Goal: Check status: Check status

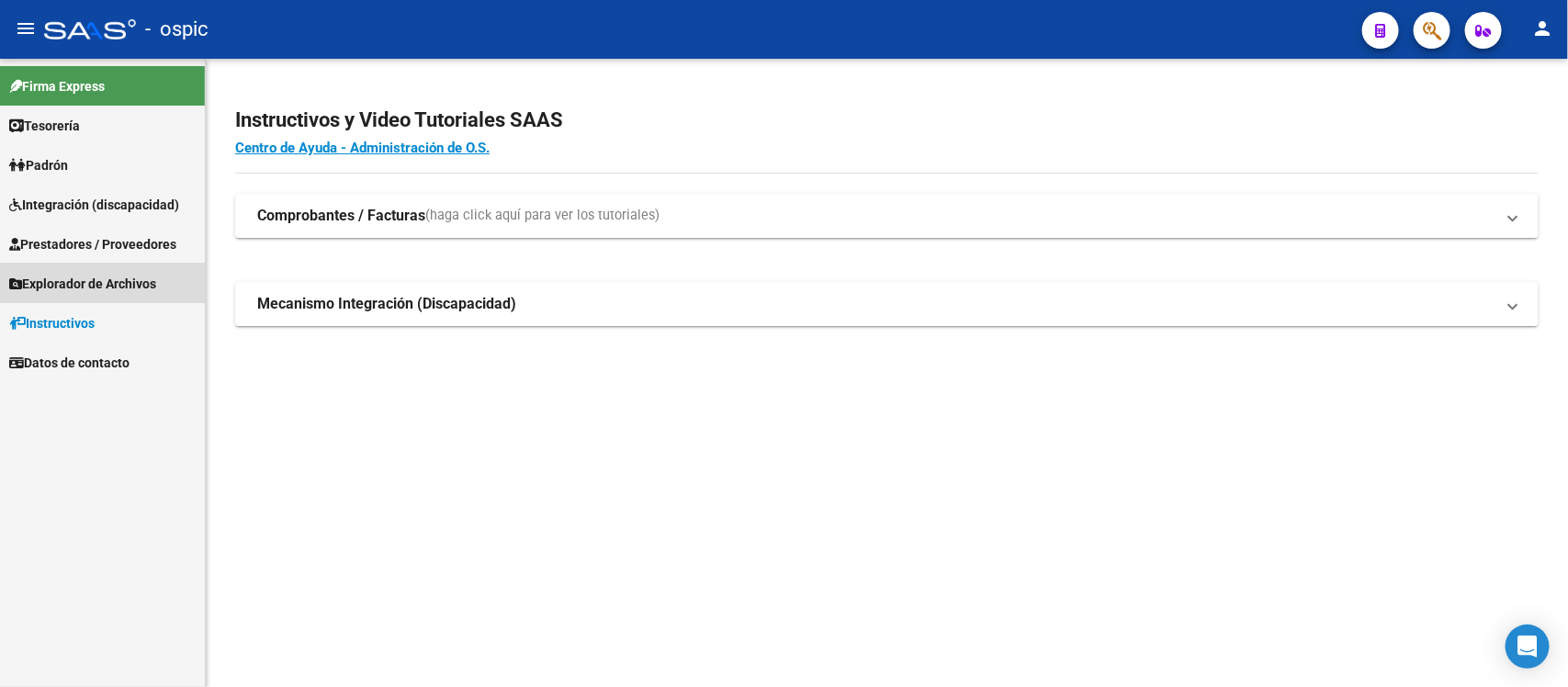
click at [116, 284] on span "Explorador de Archivos" at bounding box center [83, 284] width 147 height 21
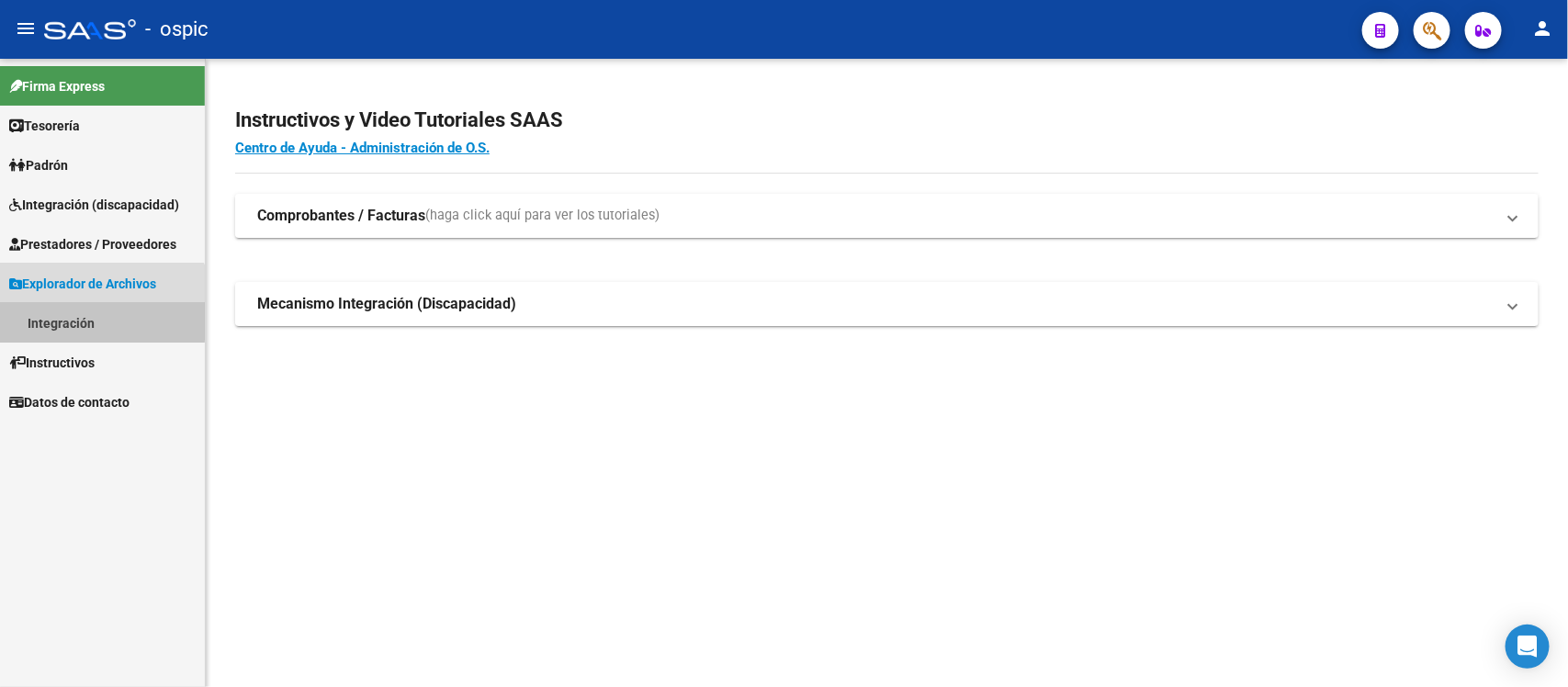
click at [73, 319] on link "Integración" at bounding box center [102, 323] width 205 height 39
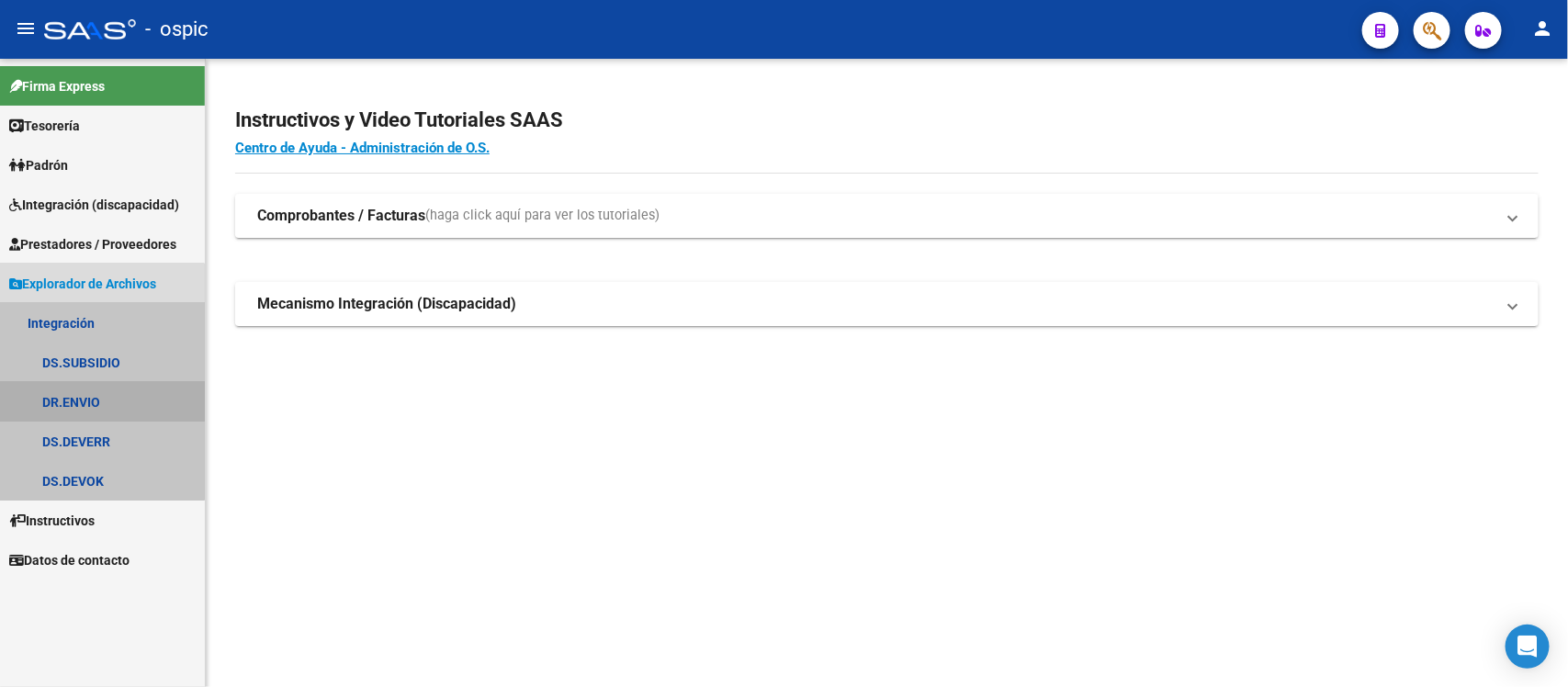
click at [97, 397] on link "DR.ENVIO" at bounding box center [102, 402] width 205 height 39
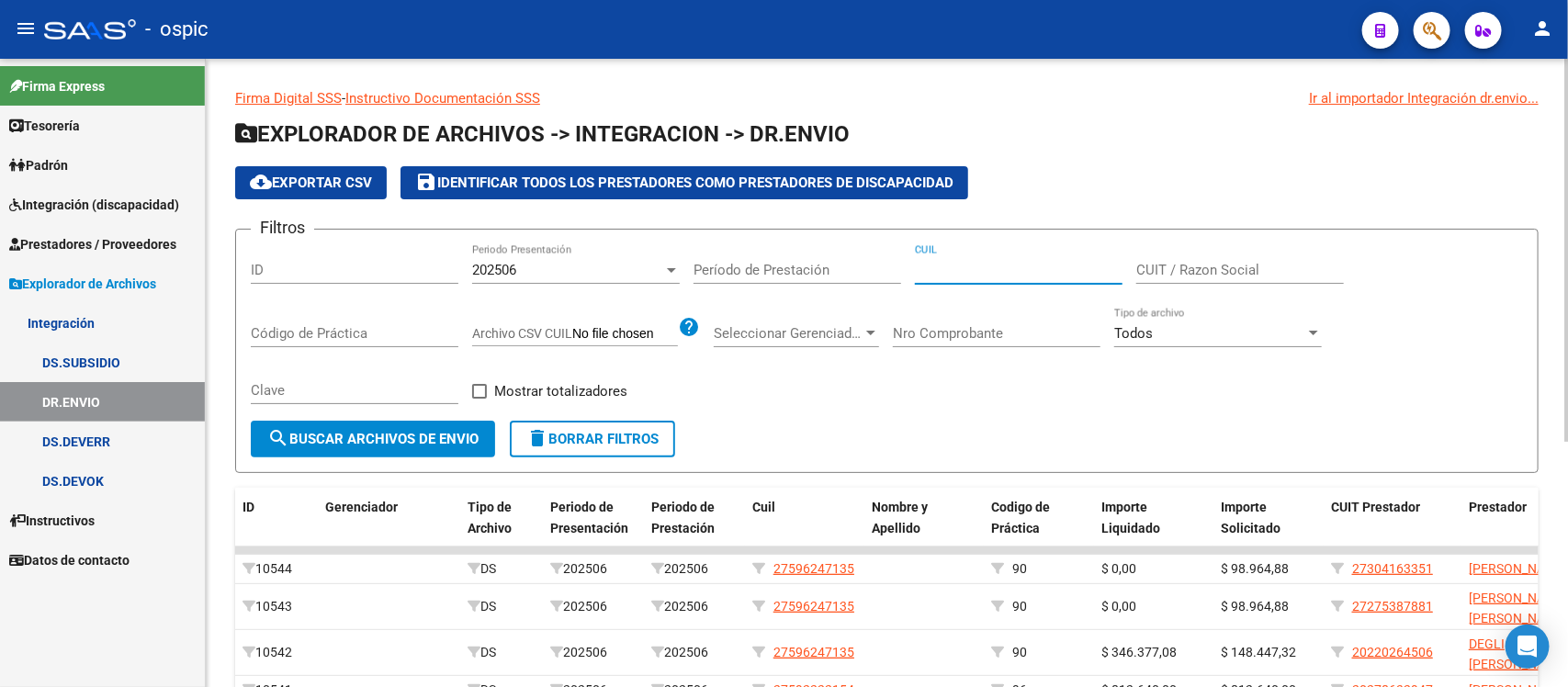
drag, startPoint x: 960, startPoint y: 257, endPoint x: 932, endPoint y: 267, distance: 29.7
paste input "20-35130327-2"
click at [346, 442] on span "search Buscar Archivos de Envio" at bounding box center [373, 439] width 211 height 17
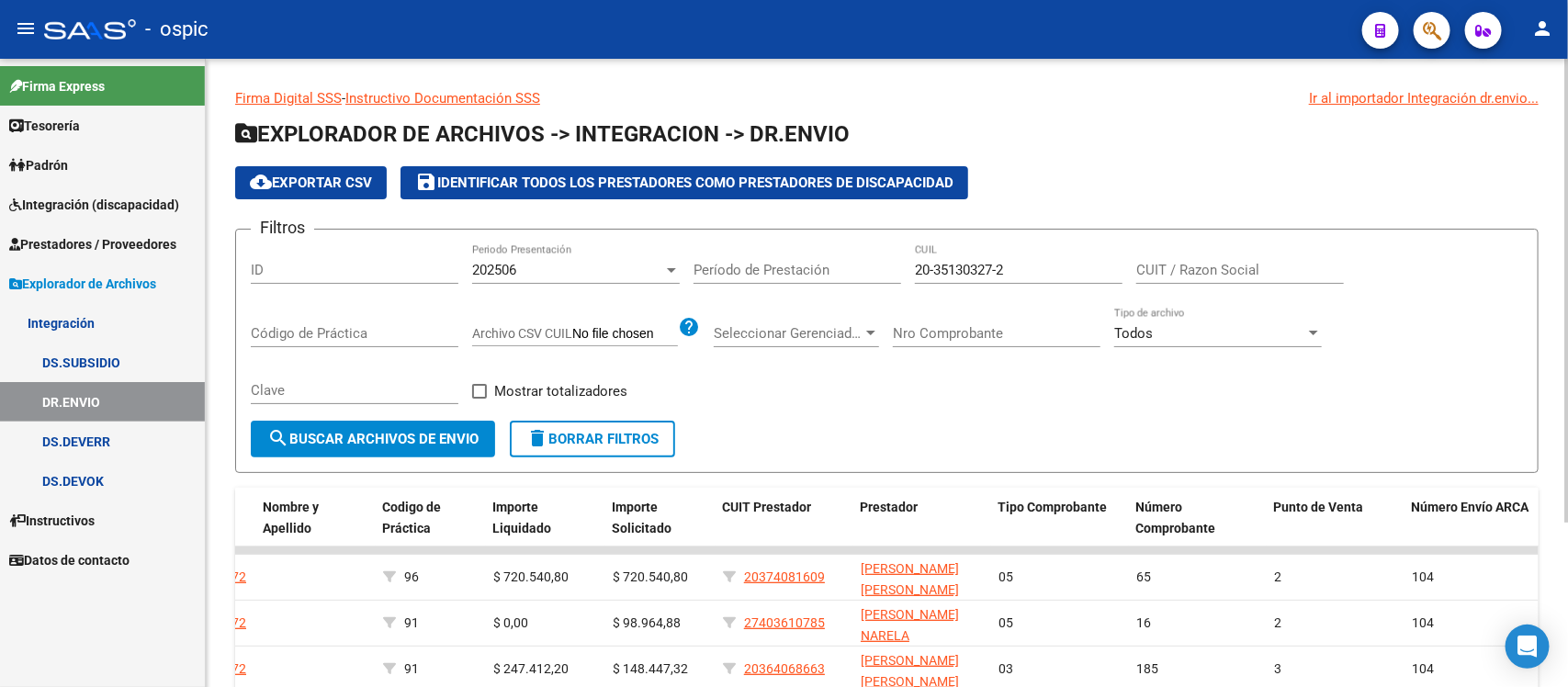
drag, startPoint x: 1013, startPoint y: 259, endPoint x: 969, endPoint y: 260, distance: 44.0
click at [967, 260] on div "20-35130327-2 CUIL" at bounding box center [1018, 264] width 208 height 39
drag, startPoint x: 1022, startPoint y: 269, endPoint x: 911, endPoint y: 280, distance: 111.5
click at [911, 275] on div "Filtros ID 202506 Periodo Presentación Período de Prestación 20-35130327-2 CUIL…" at bounding box center [886, 332] width 1272 height 176
paste input "58775524-7"
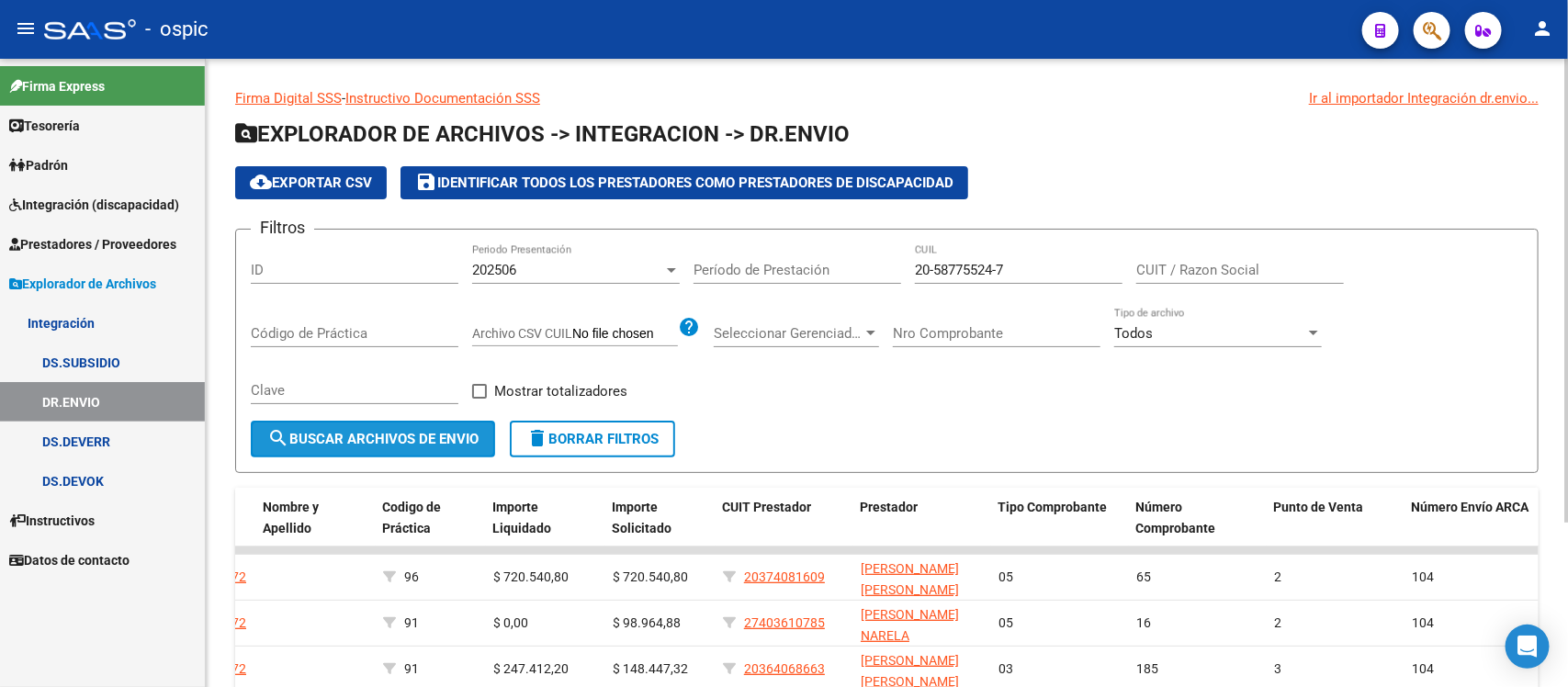
click at [331, 433] on span "search Buscar Archivos de Envio" at bounding box center [373, 439] width 211 height 17
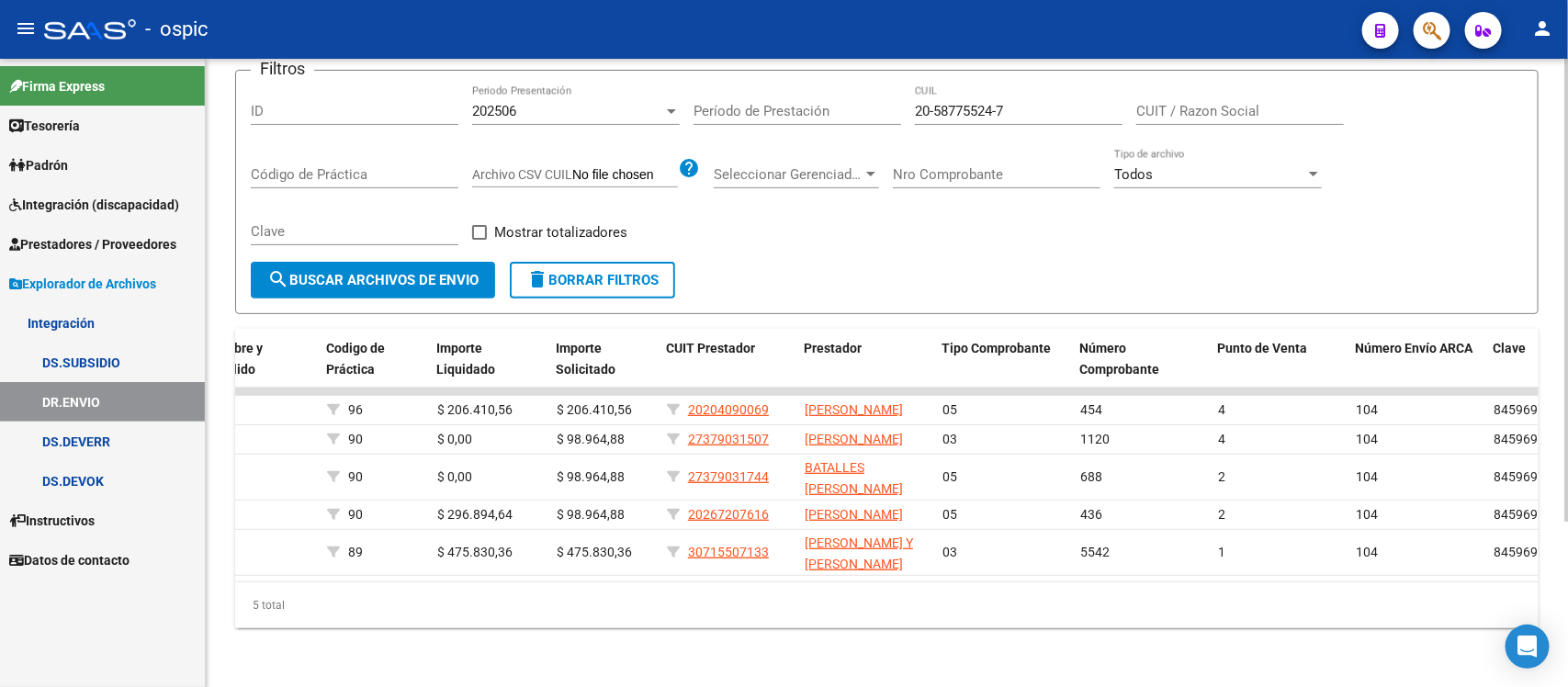
scroll to position [108, 0]
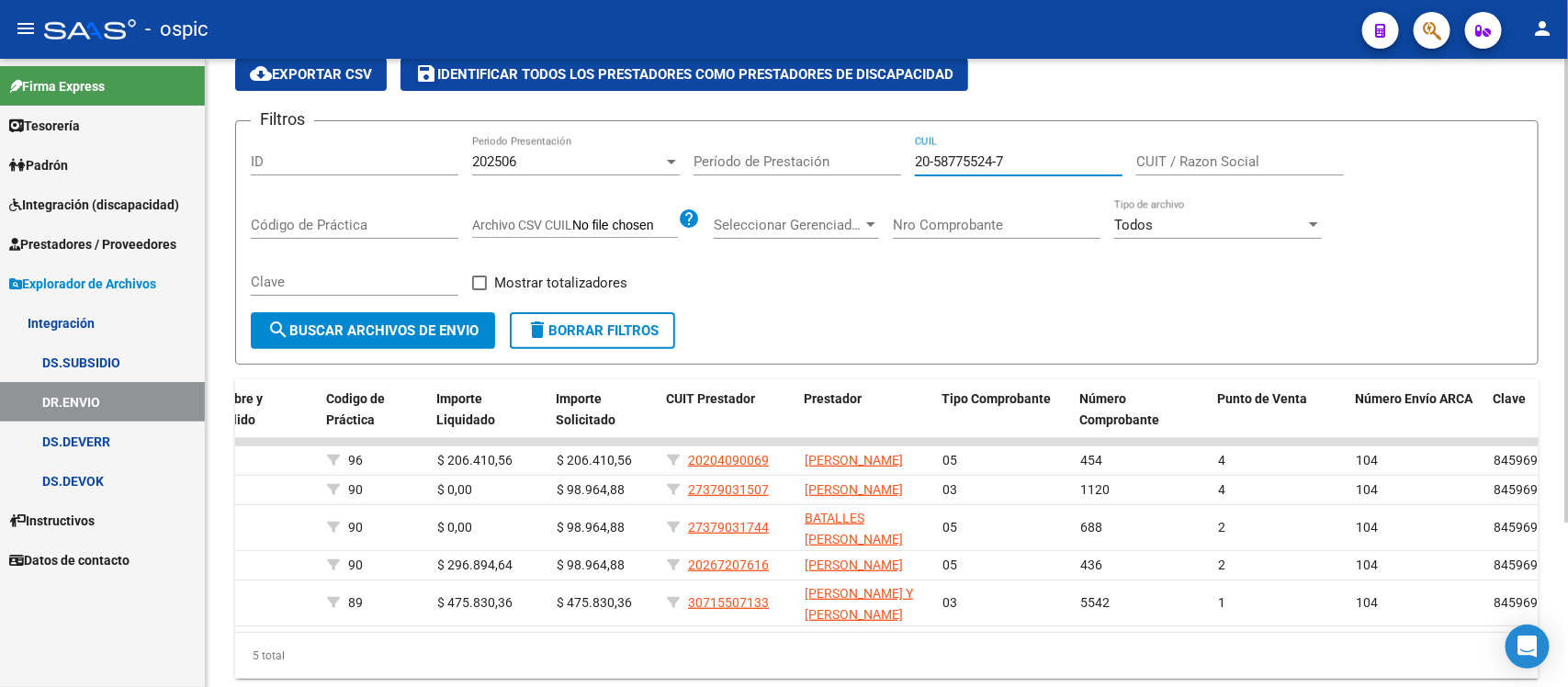
drag, startPoint x: 1025, startPoint y: 153, endPoint x: 901, endPoint y: 153, distance: 124.0
click at [901, 153] on div "Filtros ID 202506 Periodo Presentación Período de Prestación 20-58775524-7 CUIL…" at bounding box center [886, 224] width 1272 height 176
drag, startPoint x: 1020, startPoint y: 149, endPoint x: 911, endPoint y: 160, distance: 109.6
click at [911, 160] on div "Filtros ID 202506 Periodo Presentación Período de Prestación 20-58775524-7 CUIL…" at bounding box center [886, 224] width 1272 height 176
click at [912, 158] on div "Filtros ID 202506 Periodo Presentación Período de Prestación 20-58775524-7 CUIL…" at bounding box center [886, 224] width 1272 height 176
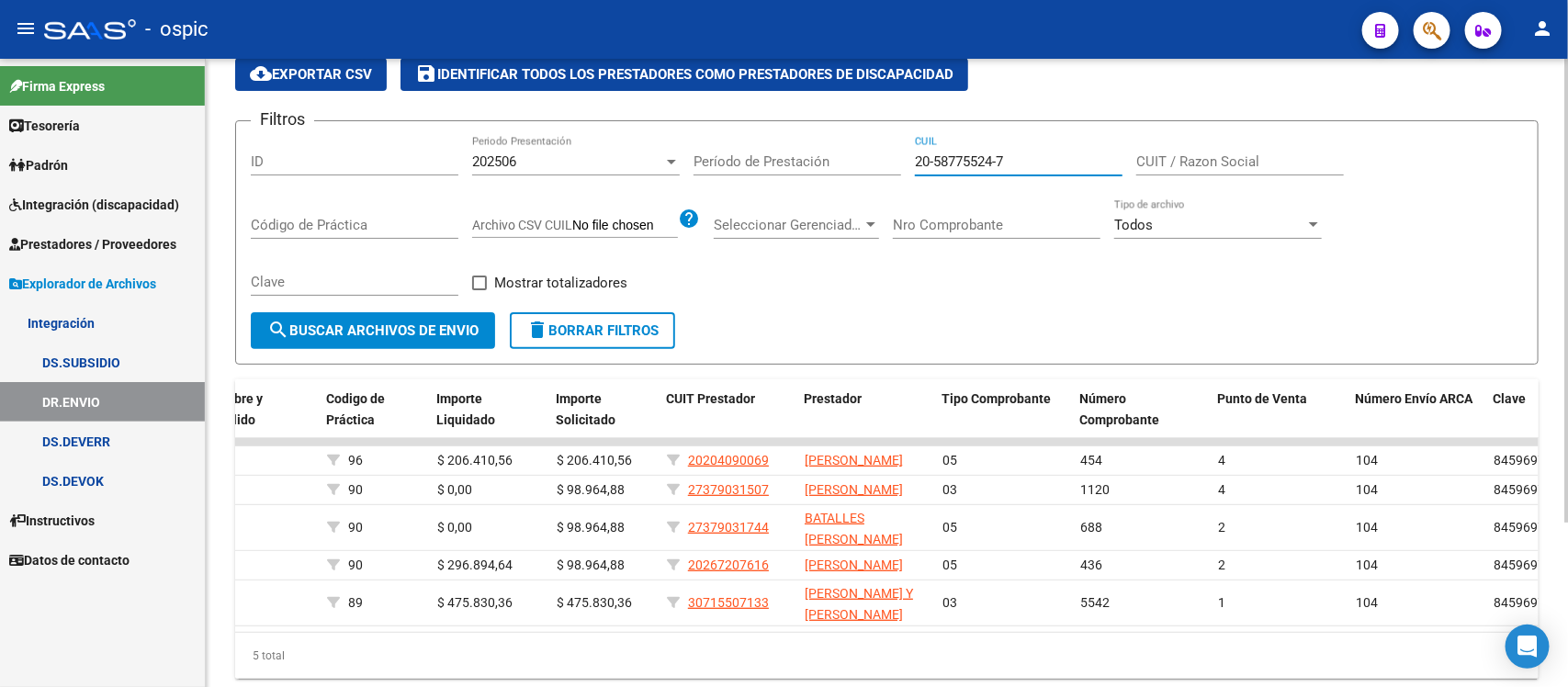
paste input "4997785"
type input "20-49977854-7"
click at [368, 323] on span "search Buscar Archivos de Envio" at bounding box center [373, 330] width 211 height 17
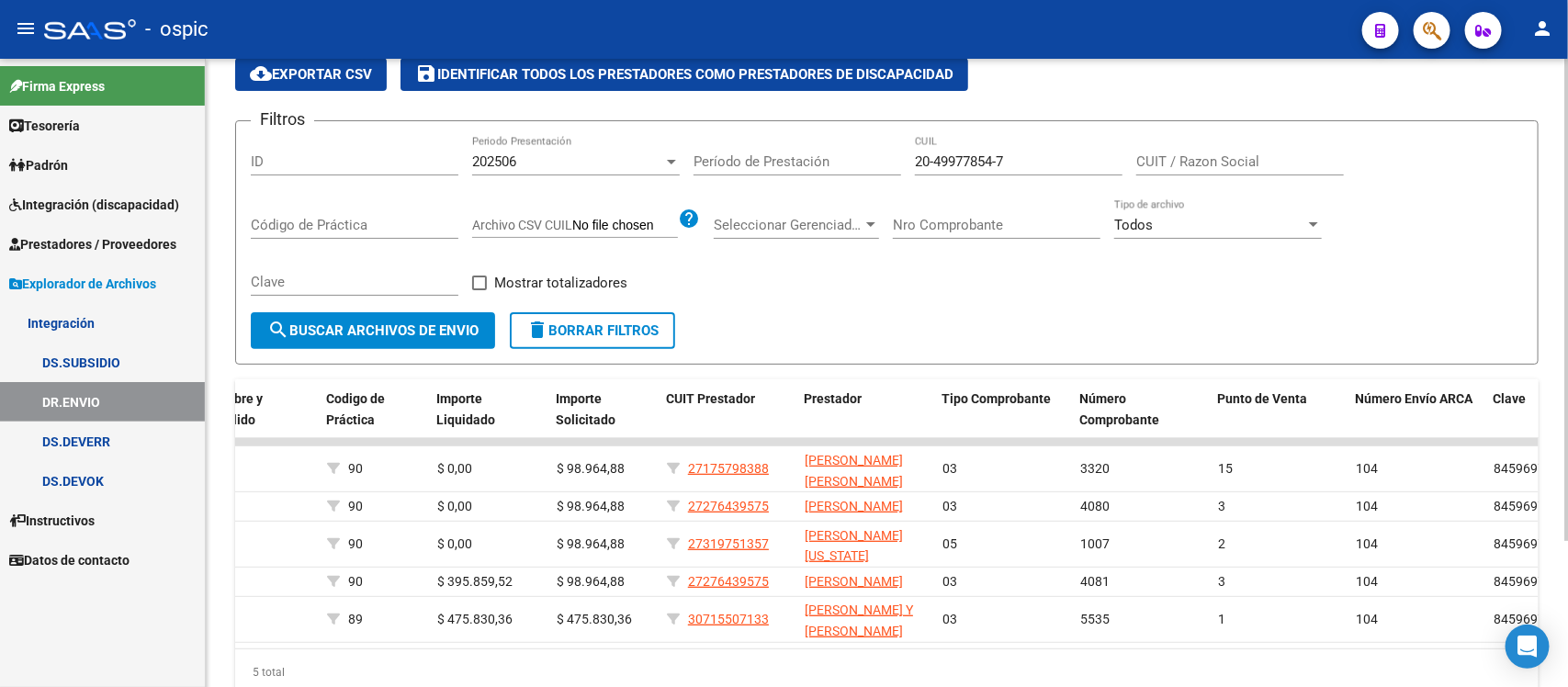
drag, startPoint x: 862, startPoint y: 663, endPoint x: 926, endPoint y: 662, distance: 64.0
click at [926, 649] on datatable-body "10177 DS 202506 202506 20499778547 90 $ 0,00 $ 98.964,88 27175798388 LAZZARINI …" at bounding box center [886, 543] width 1303 height 210
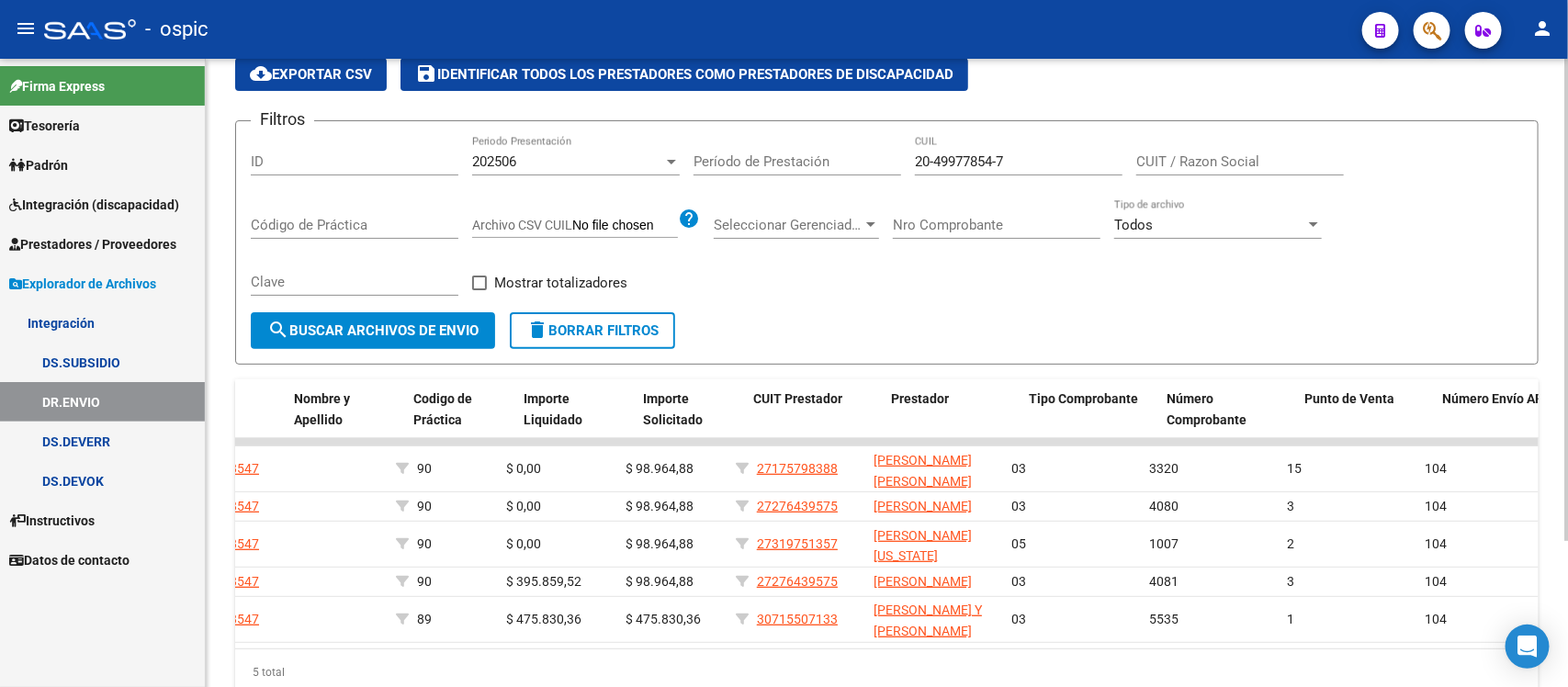
scroll to position [0, 576]
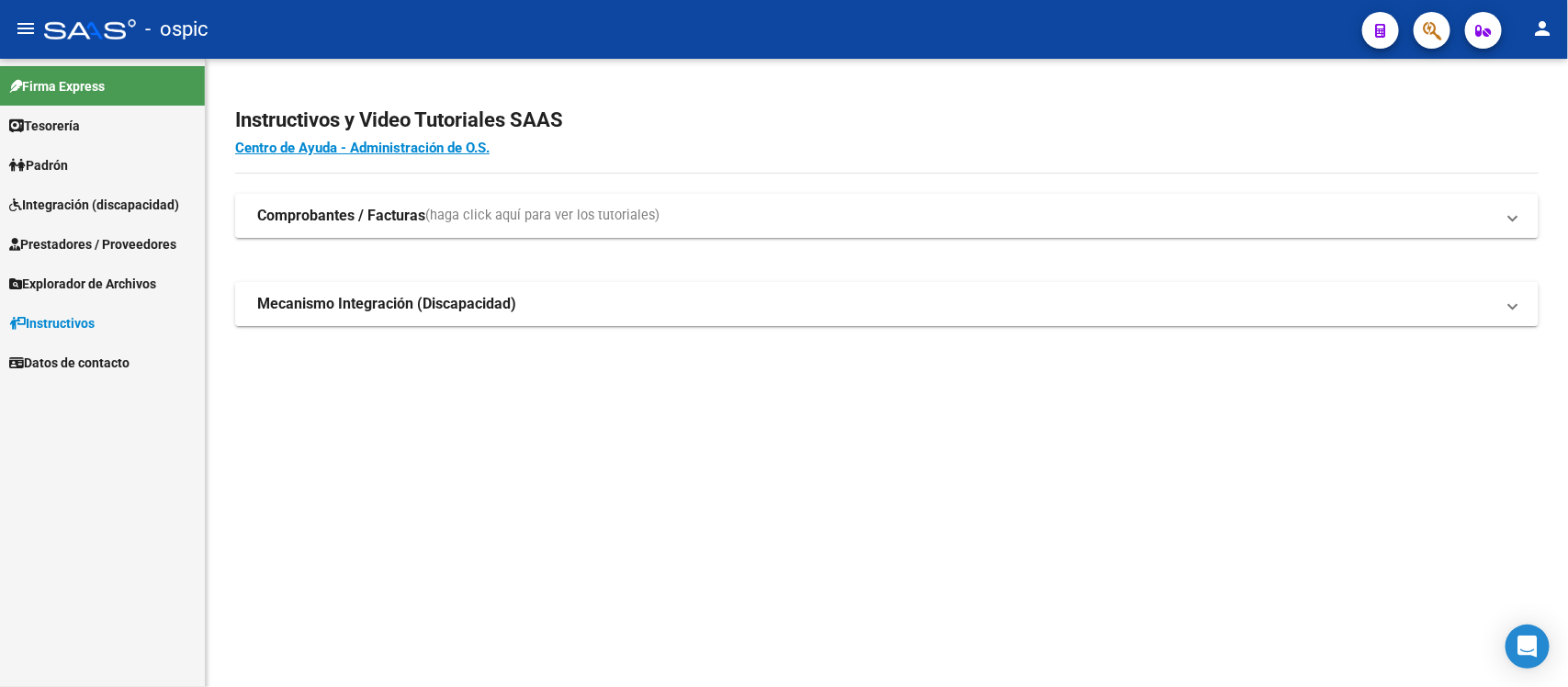
click at [87, 278] on span "Explorador de Archivos" at bounding box center [83, 284] width 147 height 21
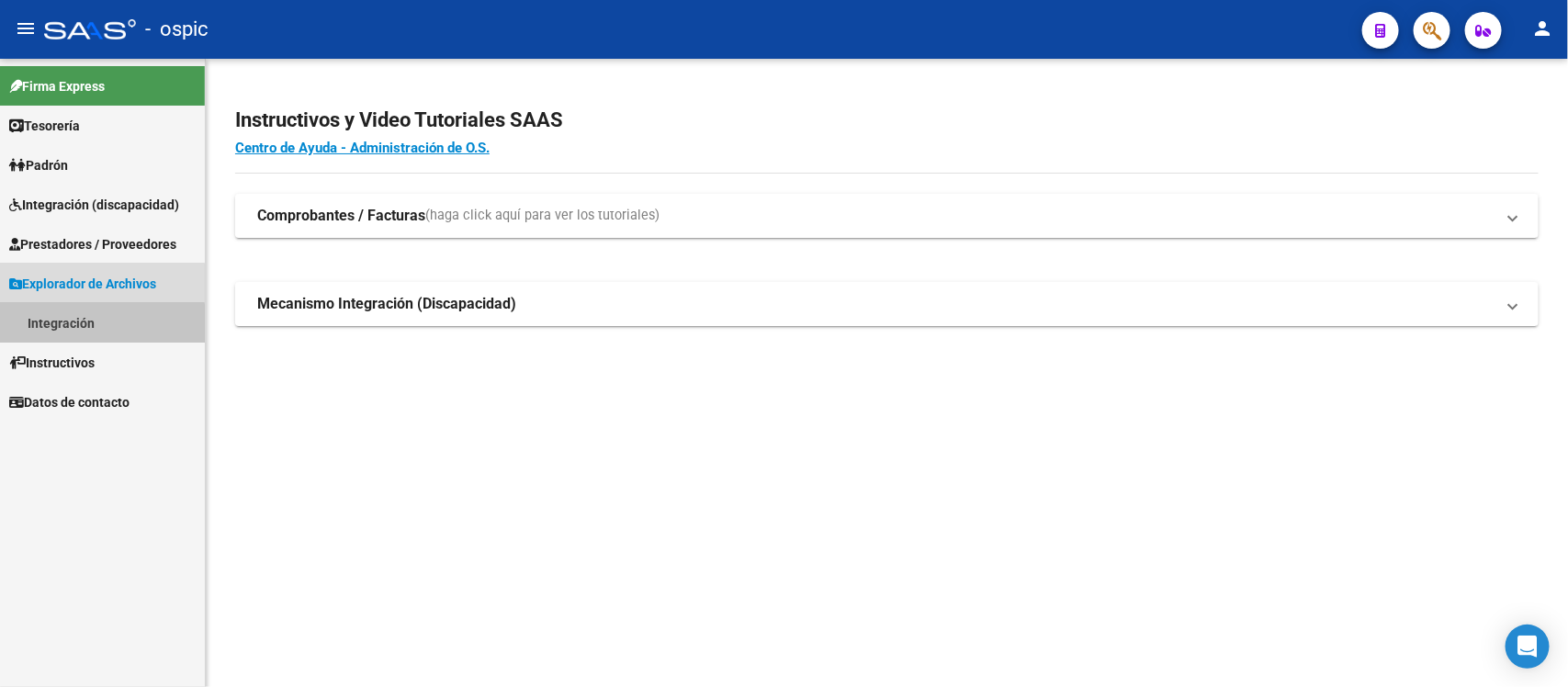
click at [93, 324] on link "Integración" at bounding box center [102, 323] width 205 height 39
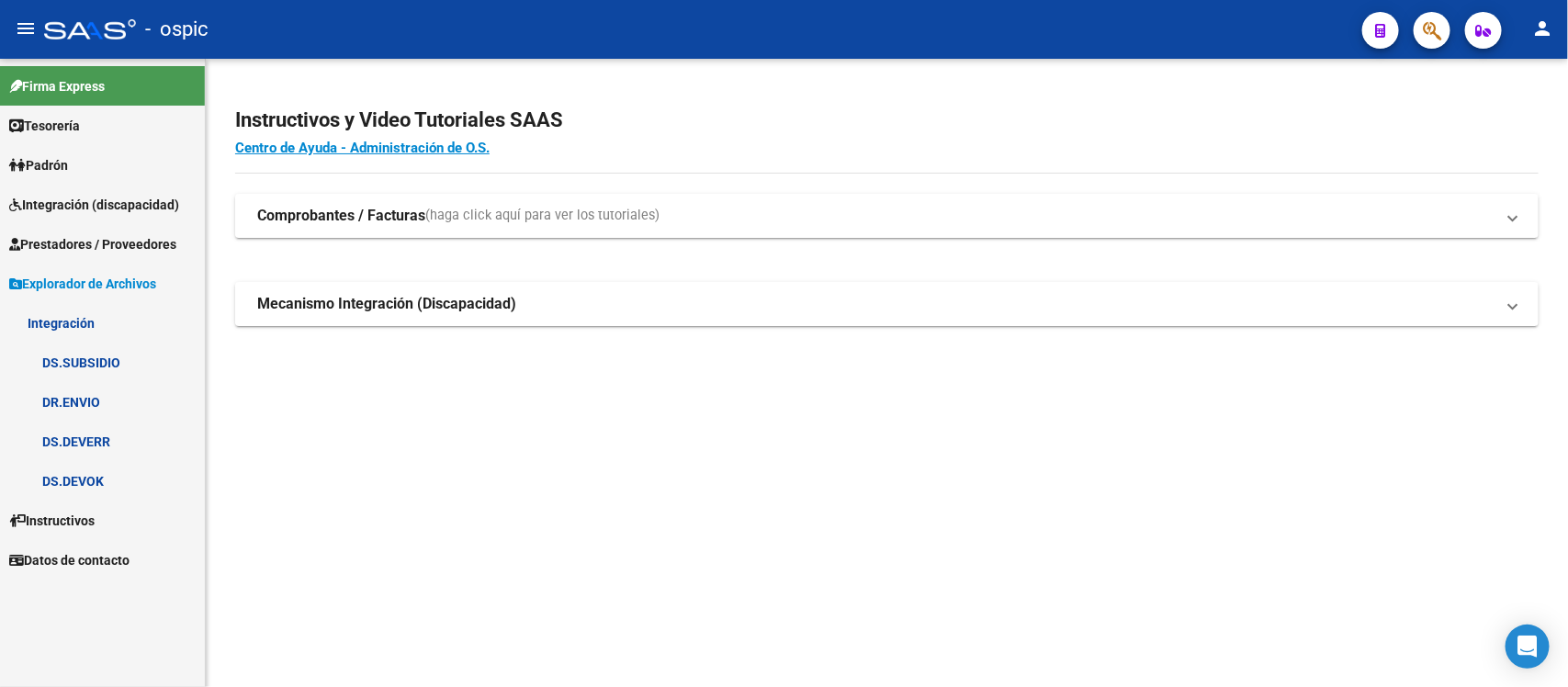
click at [87, 245] on span "Prestadores / Proveedores" at bounding box center [93, 244] width 167 height 21
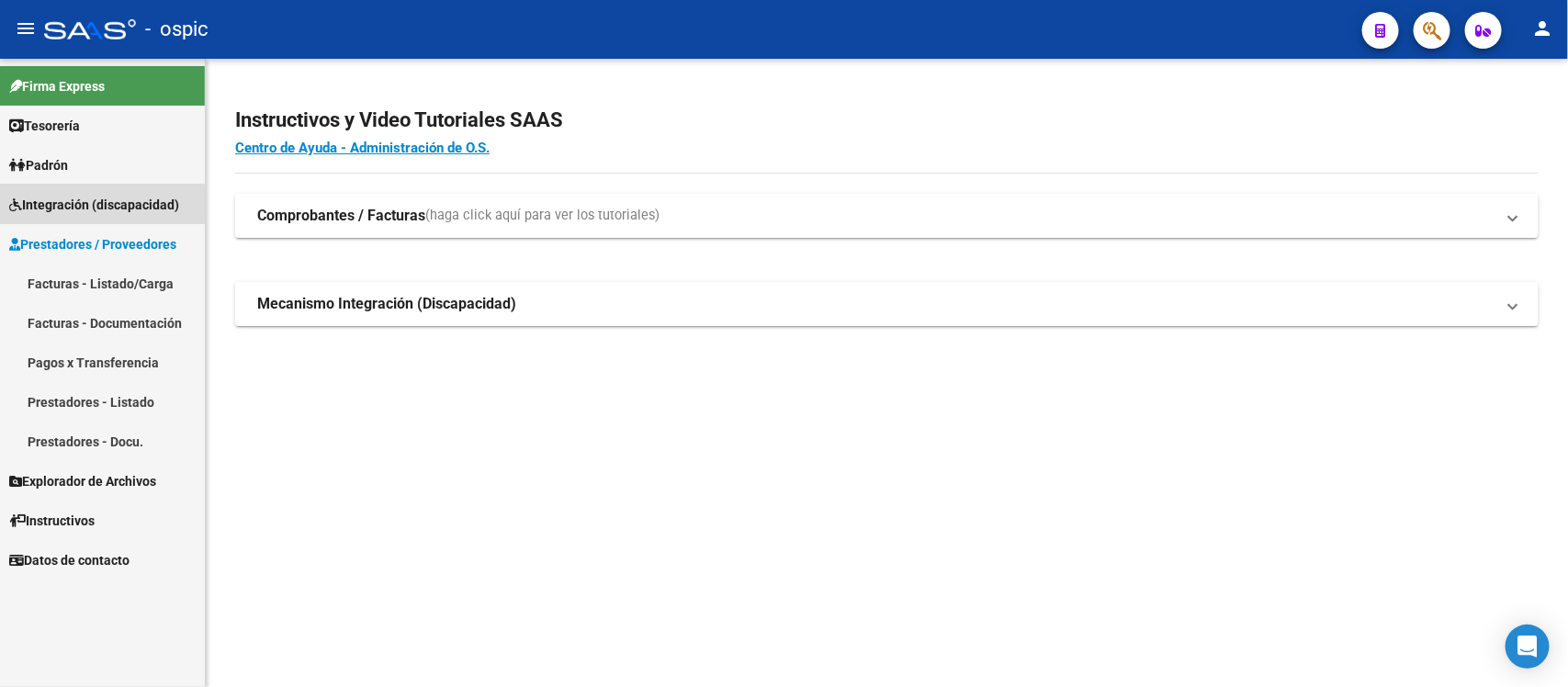
click at [85, 206] on span "Integración (discapacidad)" at bounding box center [94, 205] width 170 height 21
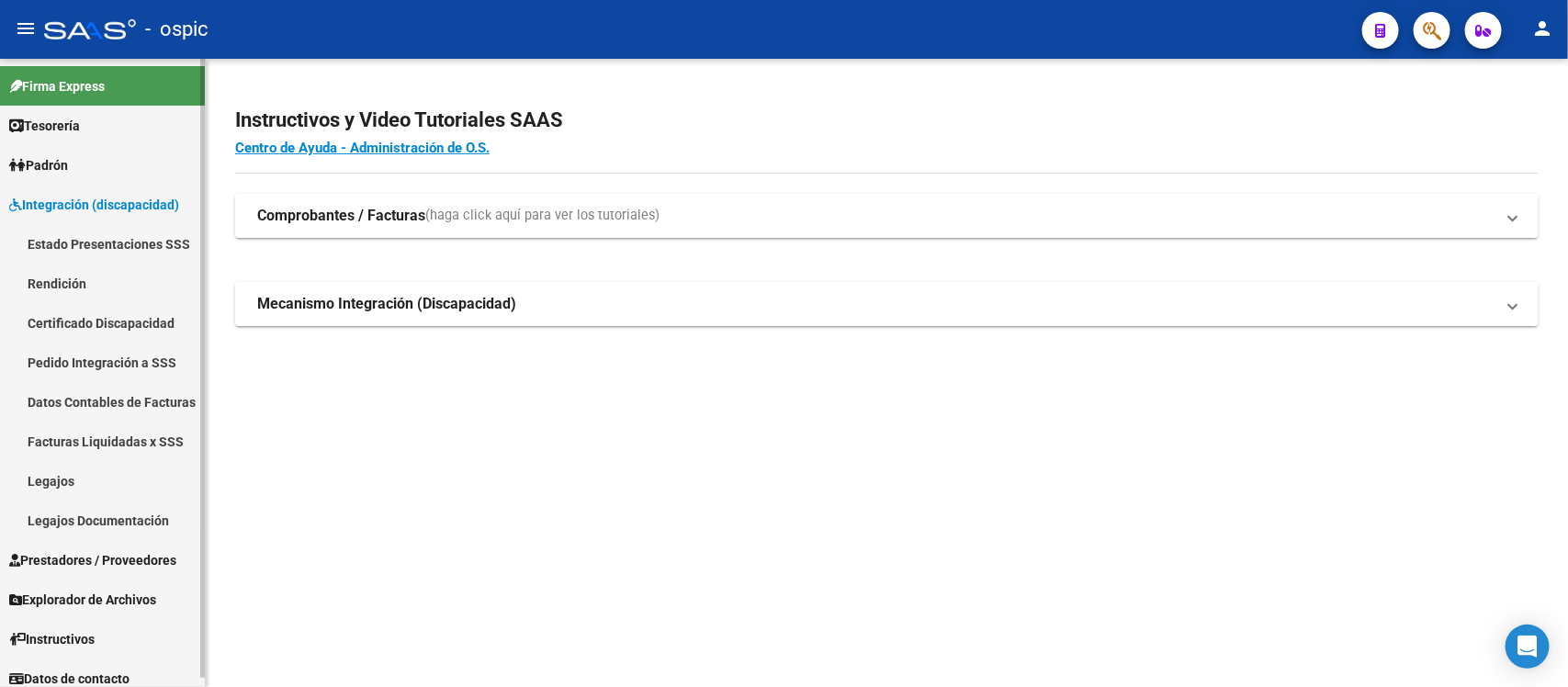
click at [92, 360] on link "Pedido Integración a SSS" at bounding box center [102, 362] width 205 height 39
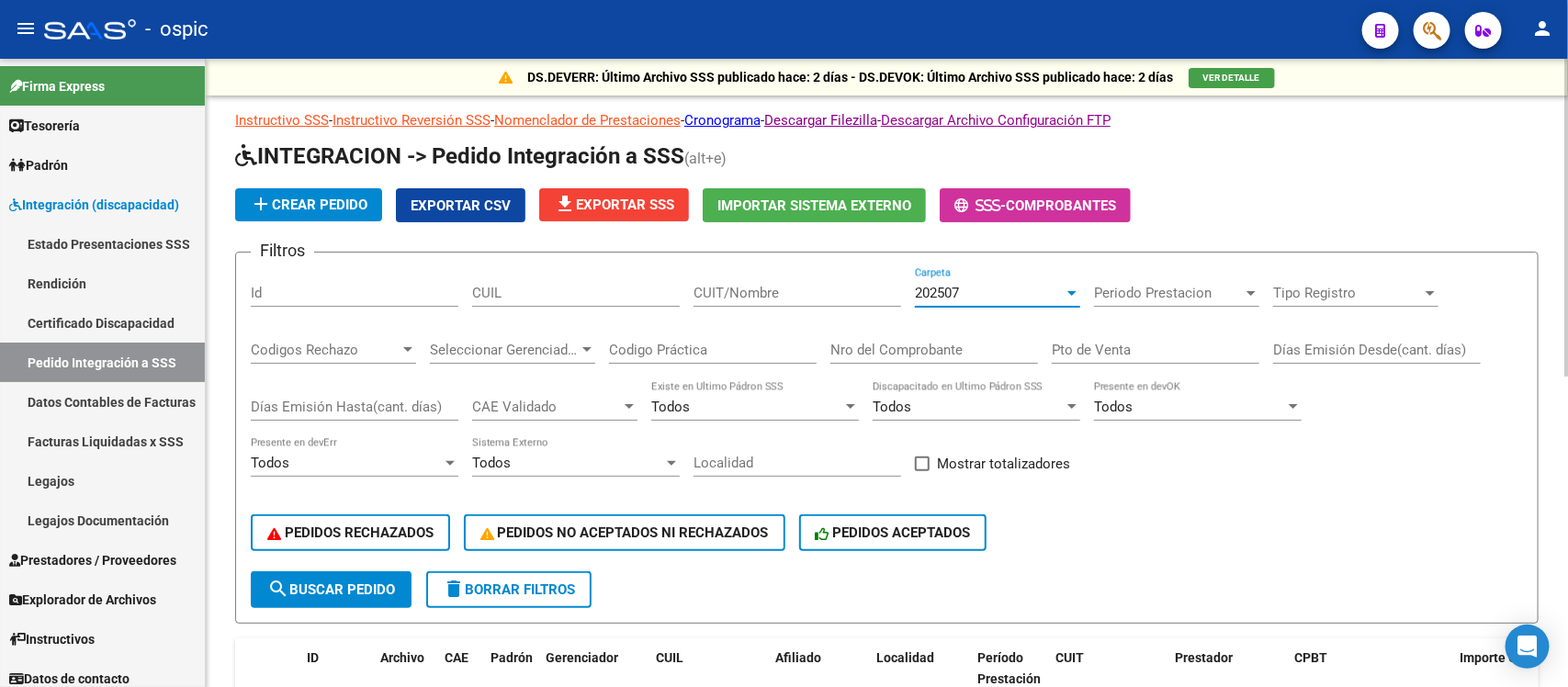
click at [1068, 291] on div at bounding box center [1072, 293] width 9 height 5
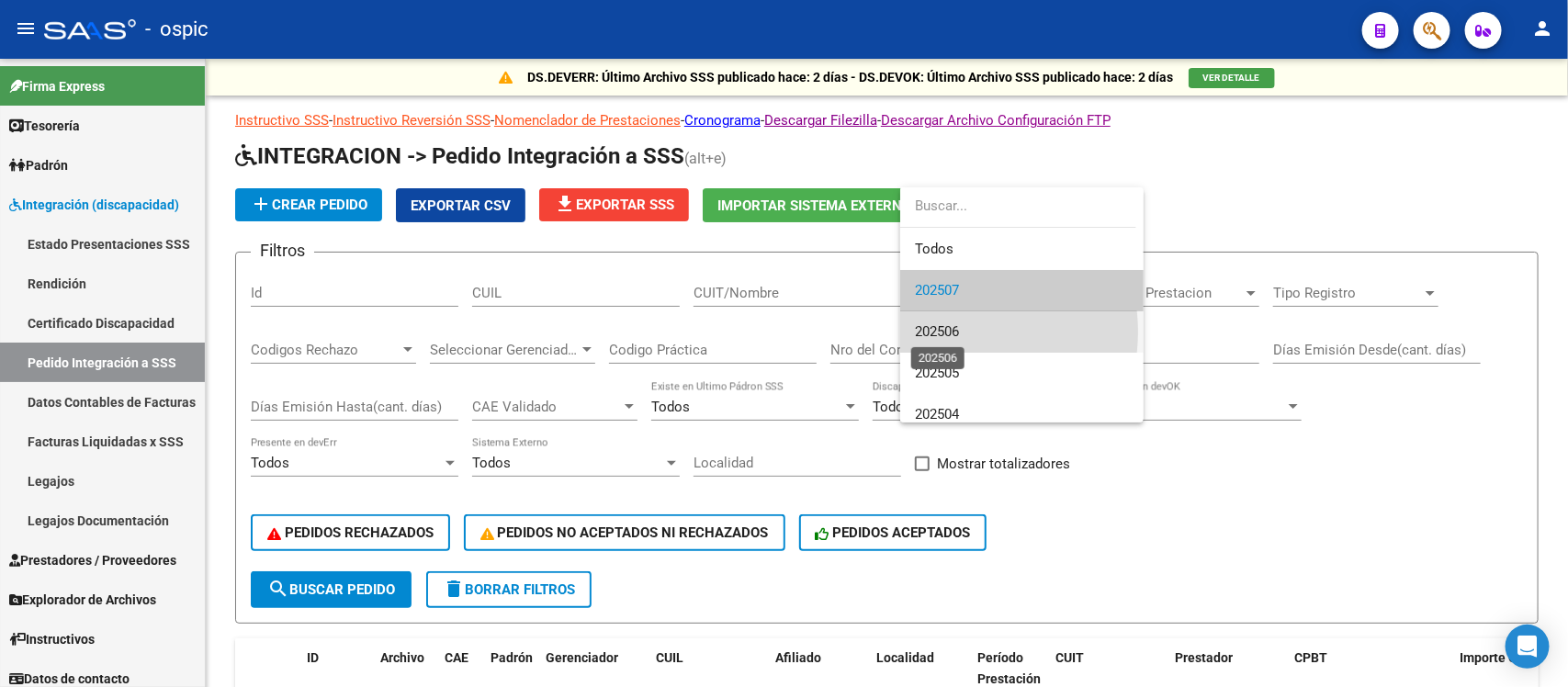
click at [956, 331] on span "202506" at bounding box center [936, 331] width 44 height 17
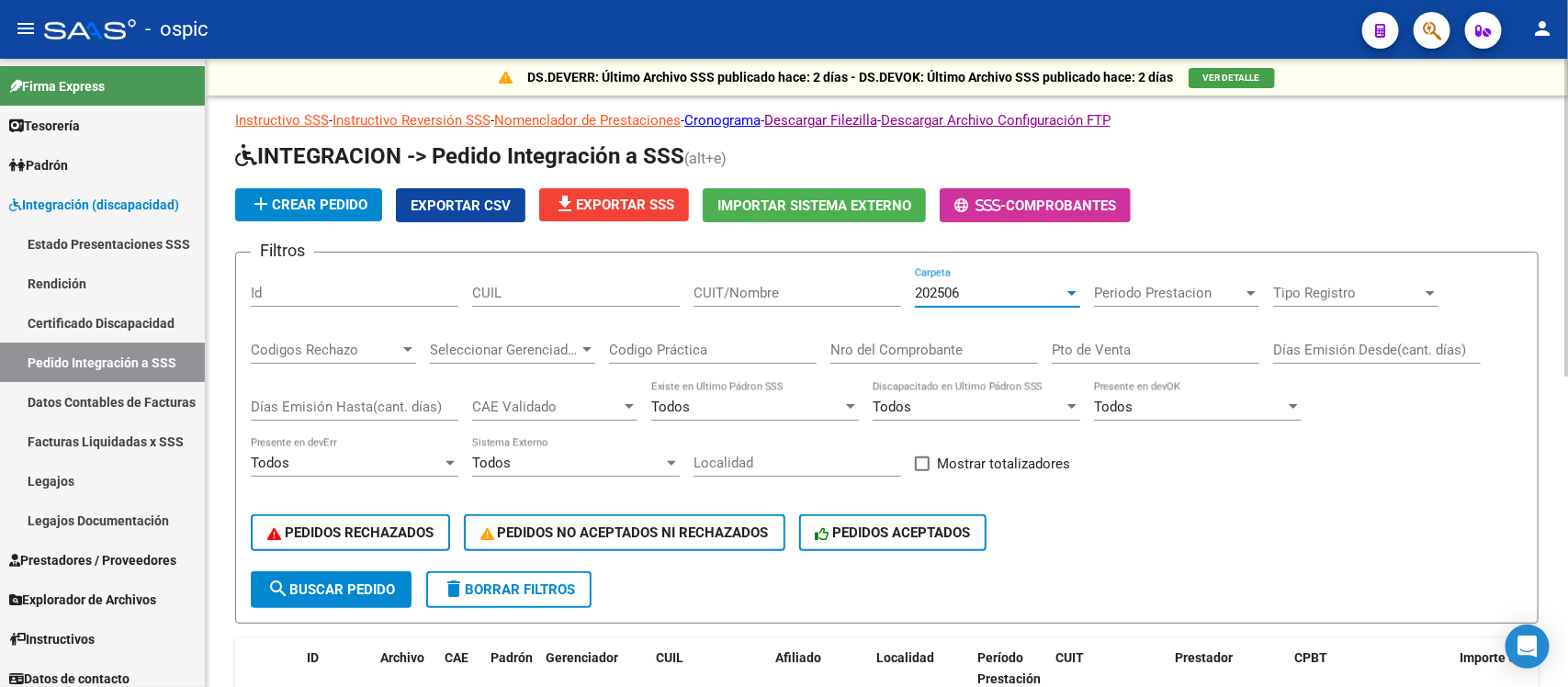
click at [568, 292] on input "CUIL" at bounding box center [576, 293] width 208 height 17
click at [309, 588] on span "search Buscar Pedido" at bounding box center [331, 589] width 128 height 17
click at [370, 588] on span "search Buscar Pedido" at bounding box center [331, 589] width 128 height 17
click at [552, 586] on span "delete Borrar Filtros" at bounding box center [509, 589] width 132 height 17
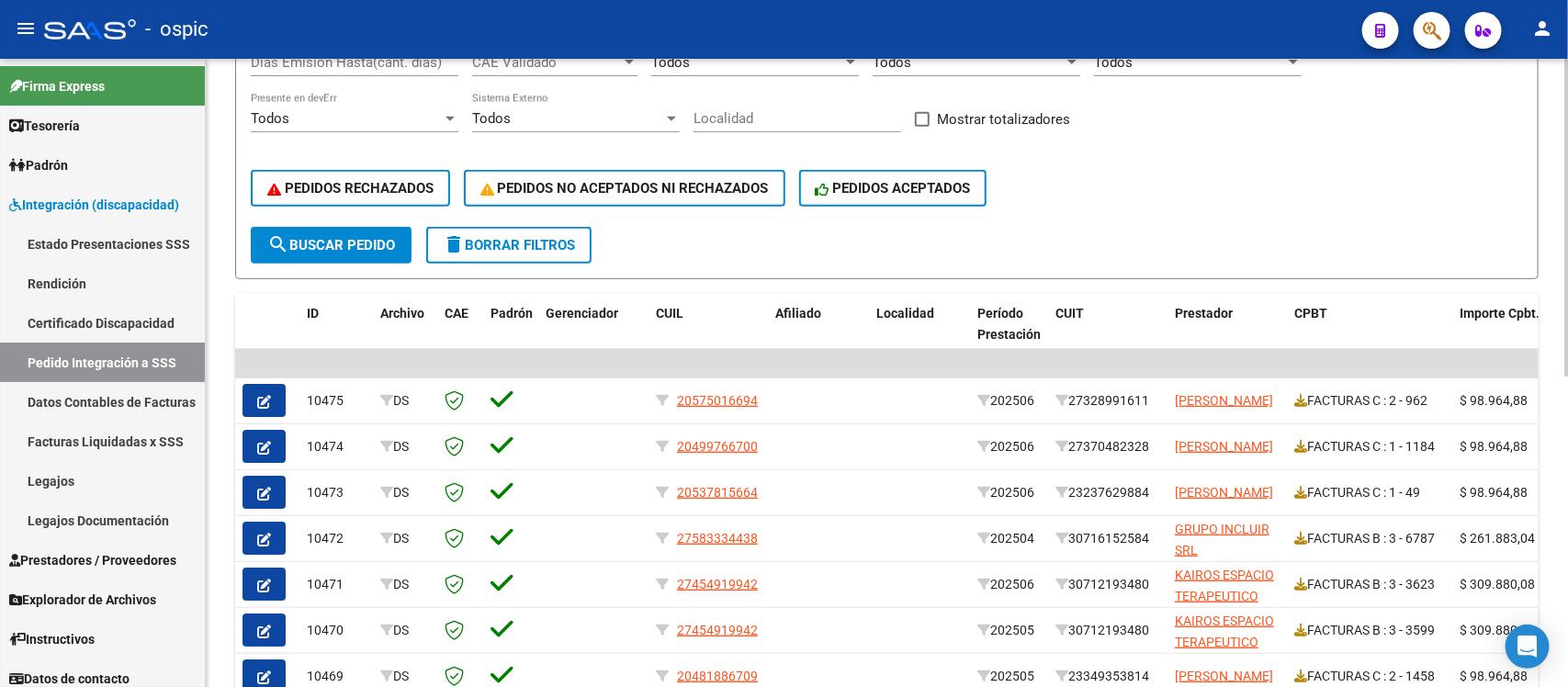
scroll to position [114, 0]
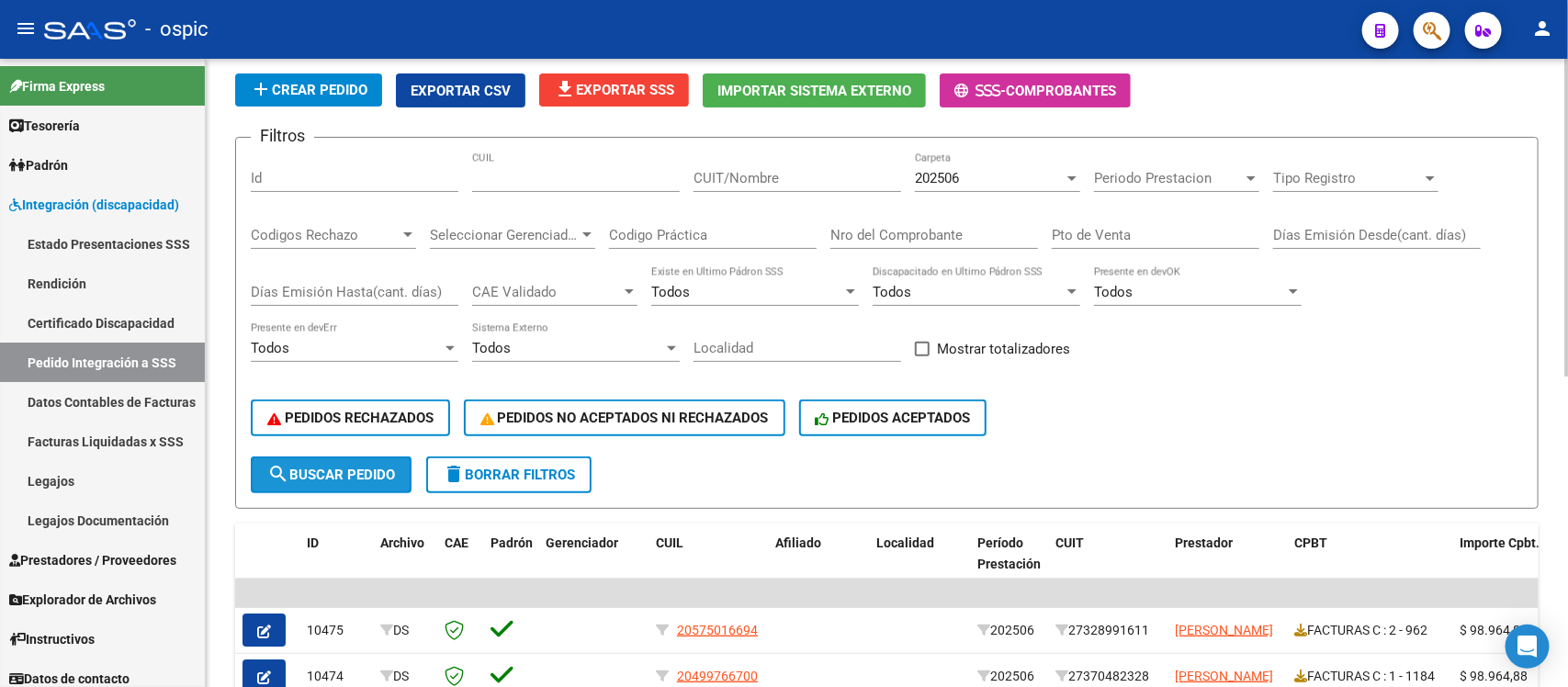
click at [362, 470] on span "search Buscar Pedido" at bounding box center [331, 475] width 128 height 17
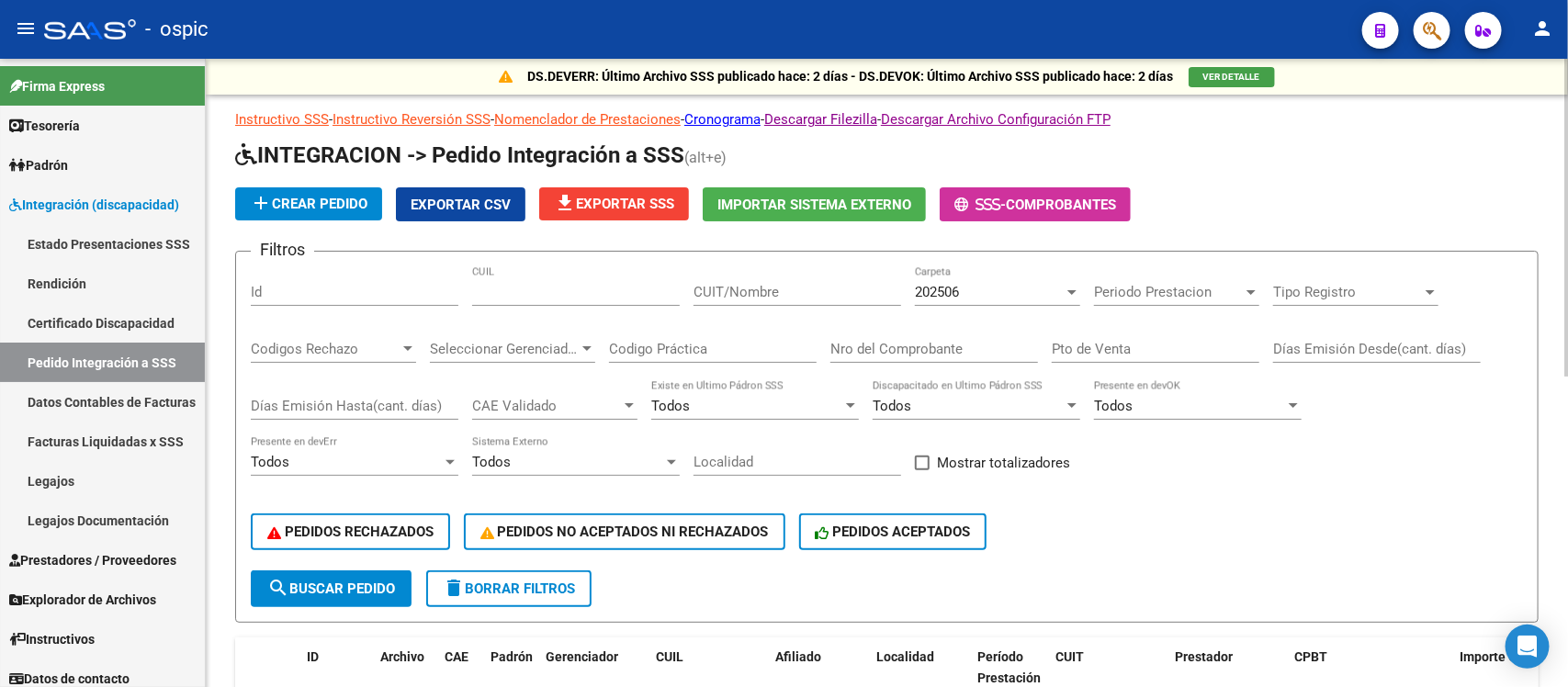
scroll to position [0, 0]
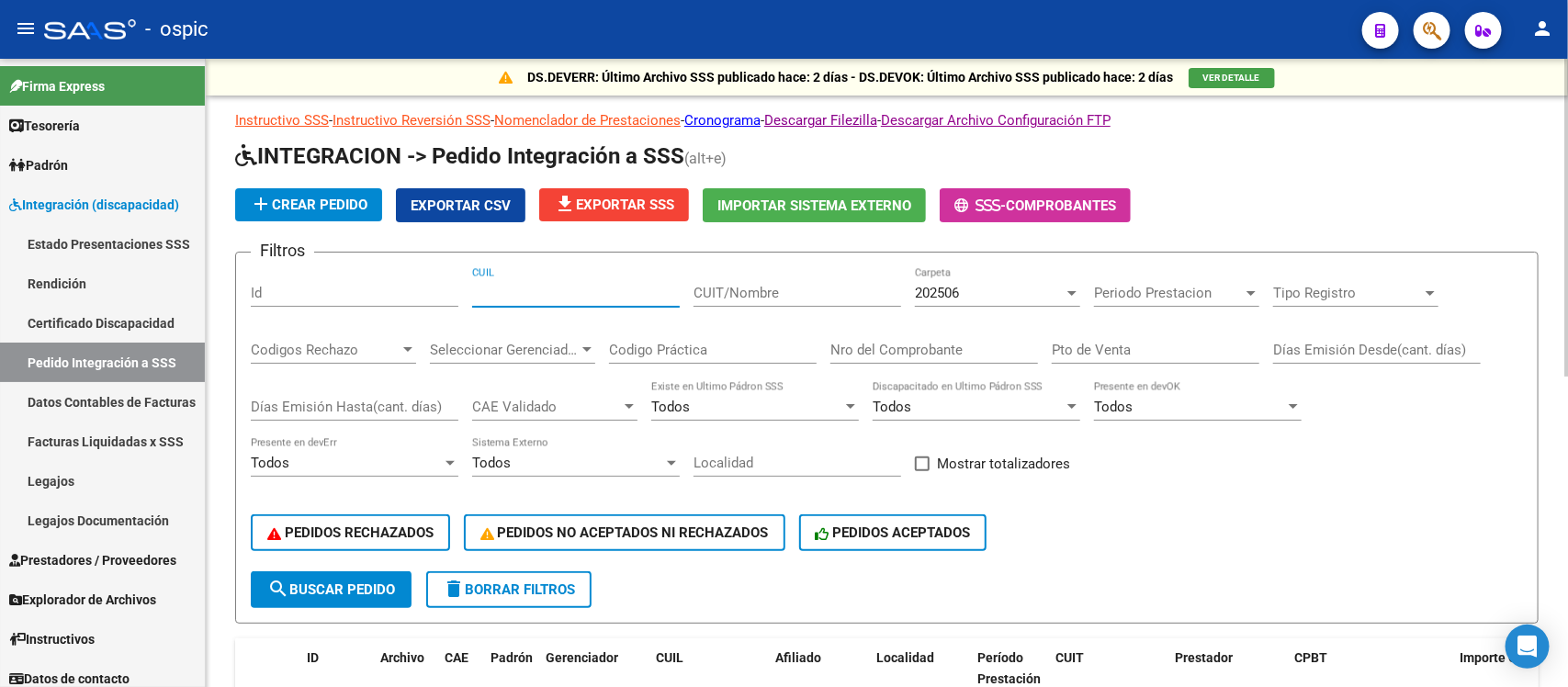
drag, startPoint x: 602, startPoint y: 290, endPoint x: 471, endPoint y: 290, distance: 131.0
click at [472, 290] on input "CUIL" at bounding box center [576, 293] width 208 height 17
click at [774, 286] on input "CUIT/Nombre" at bounding box center [797, 293] width 208 height 17
click at [860, 352] on input "Nro del Comprobante" at bounding box center [933, 350] width 208 height 17
type input "4081"
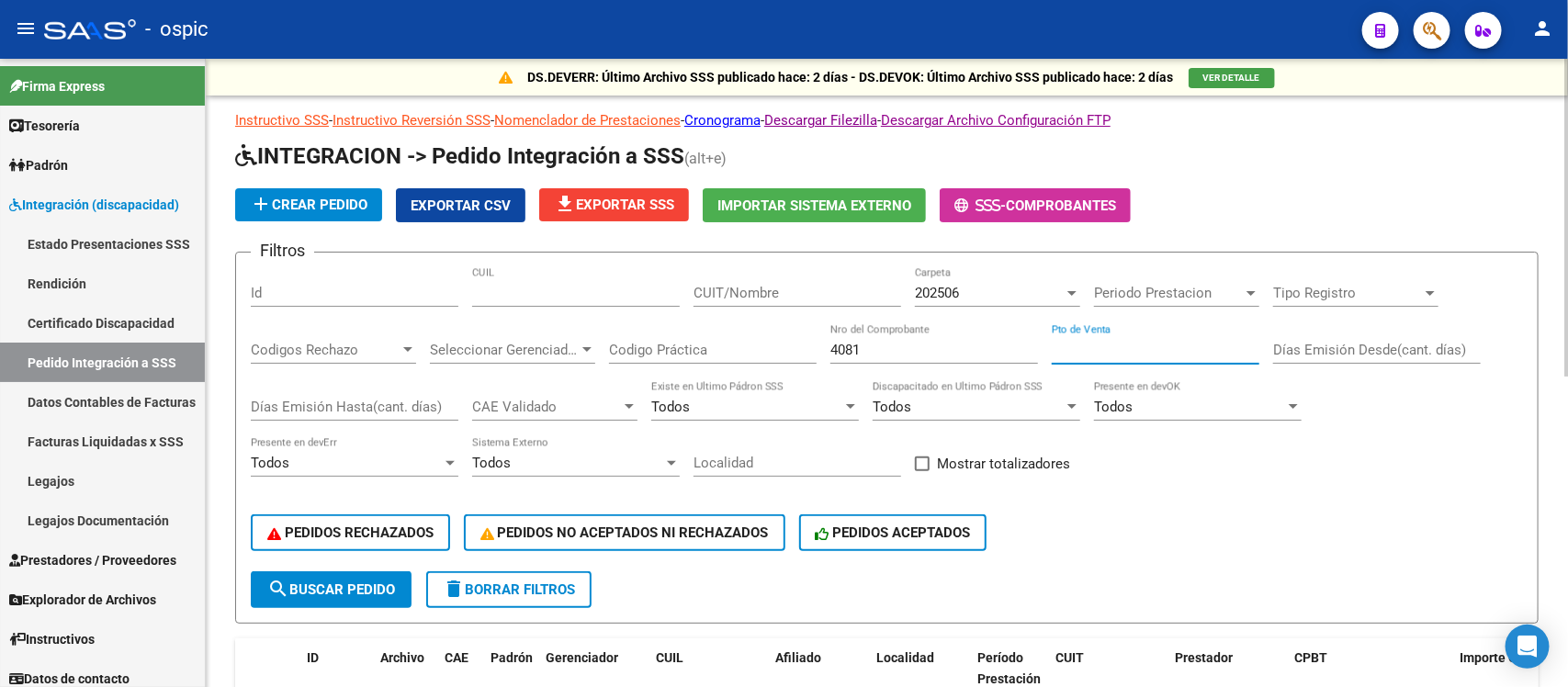
drag, startPoint x: 1080, startPoint y: 350, endPoint x: 1075, endPoint y: 341, distance: 10.3
click at [1077, 346] on input "Pto de Venta" at bounding box center [1155, 350] width 208 height 17
type input "3"
click at [382, 581] on span "search Buscar Pedido" at bounding box center [331, 589] width 128 height 17
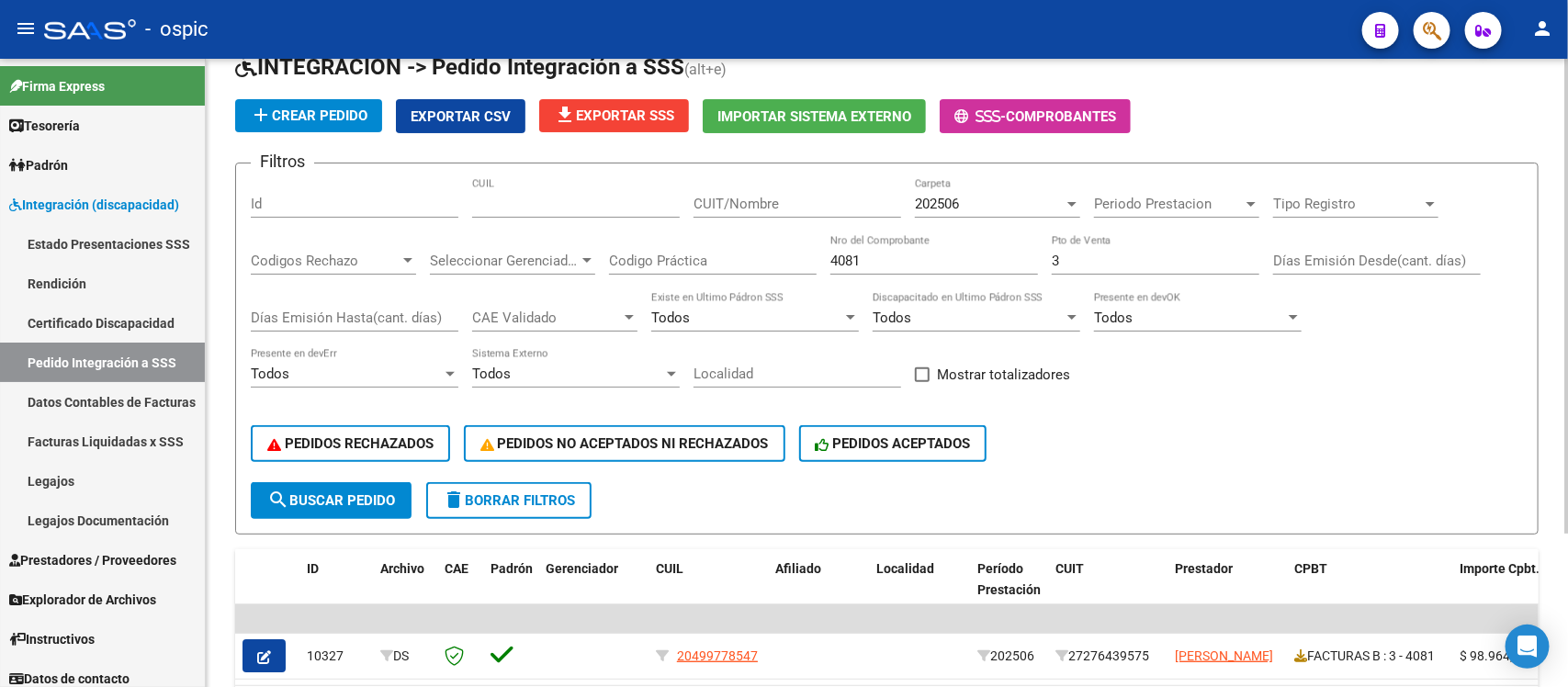
scroll to position [204, 0]
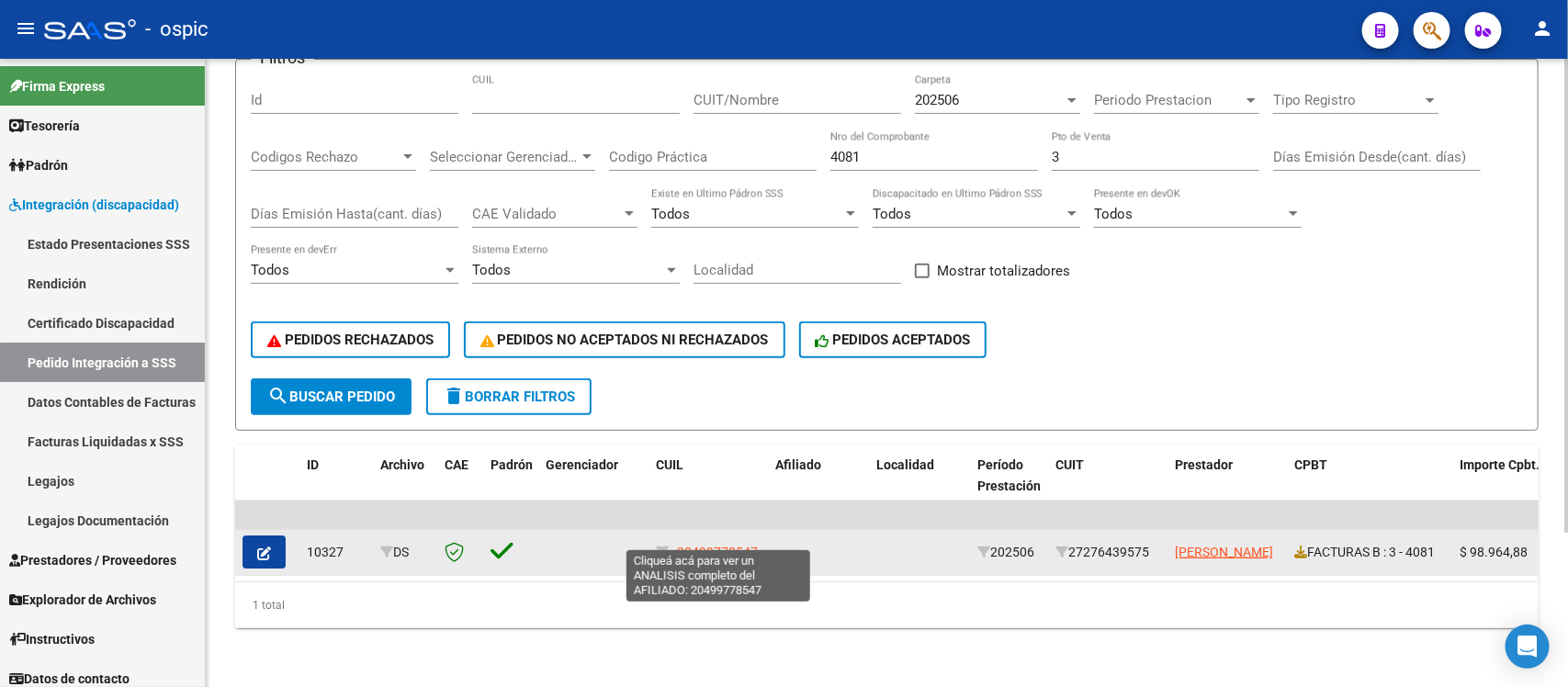
click at [722, 544] on span "20499778547" at bounding box center [717, 552] width 81 height 15
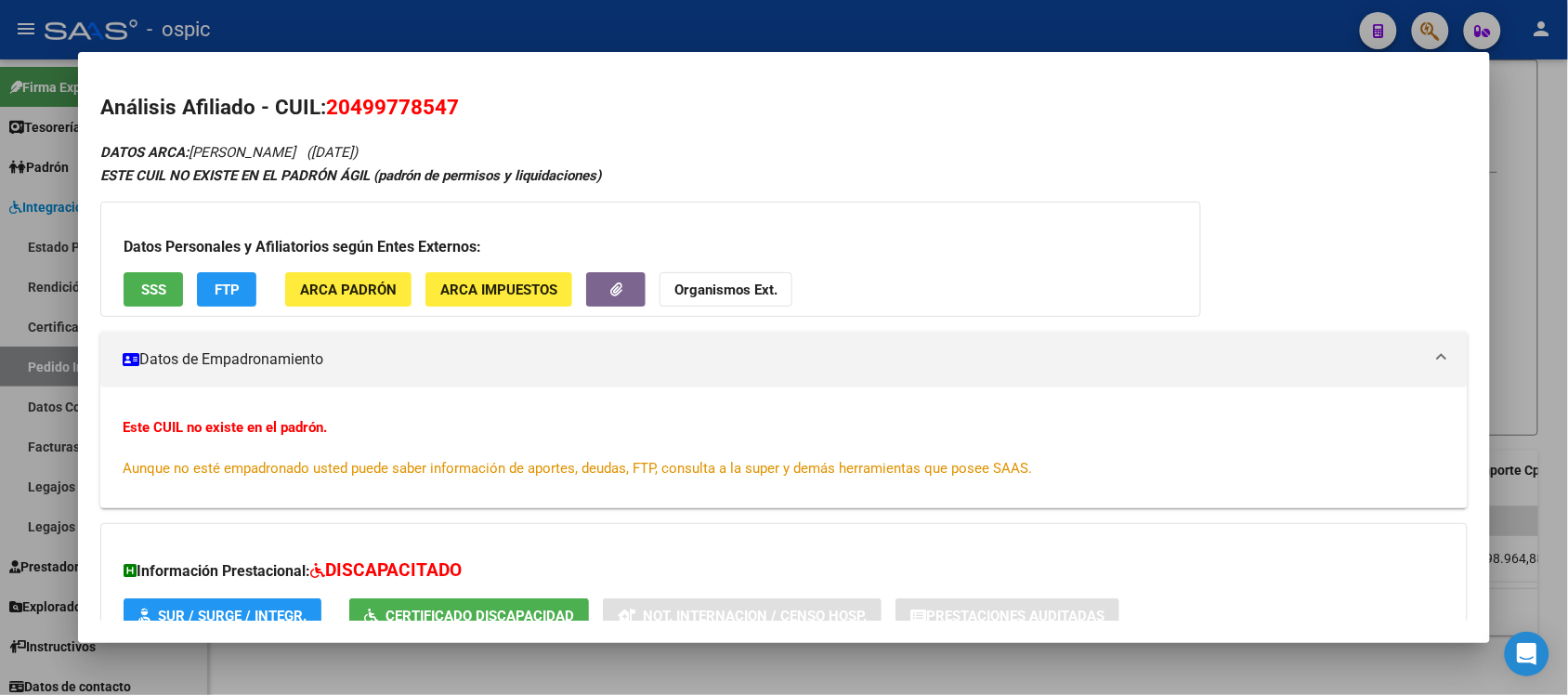
click at [806, 20] on div at bounding box center [784, 348] width 1568 height 695
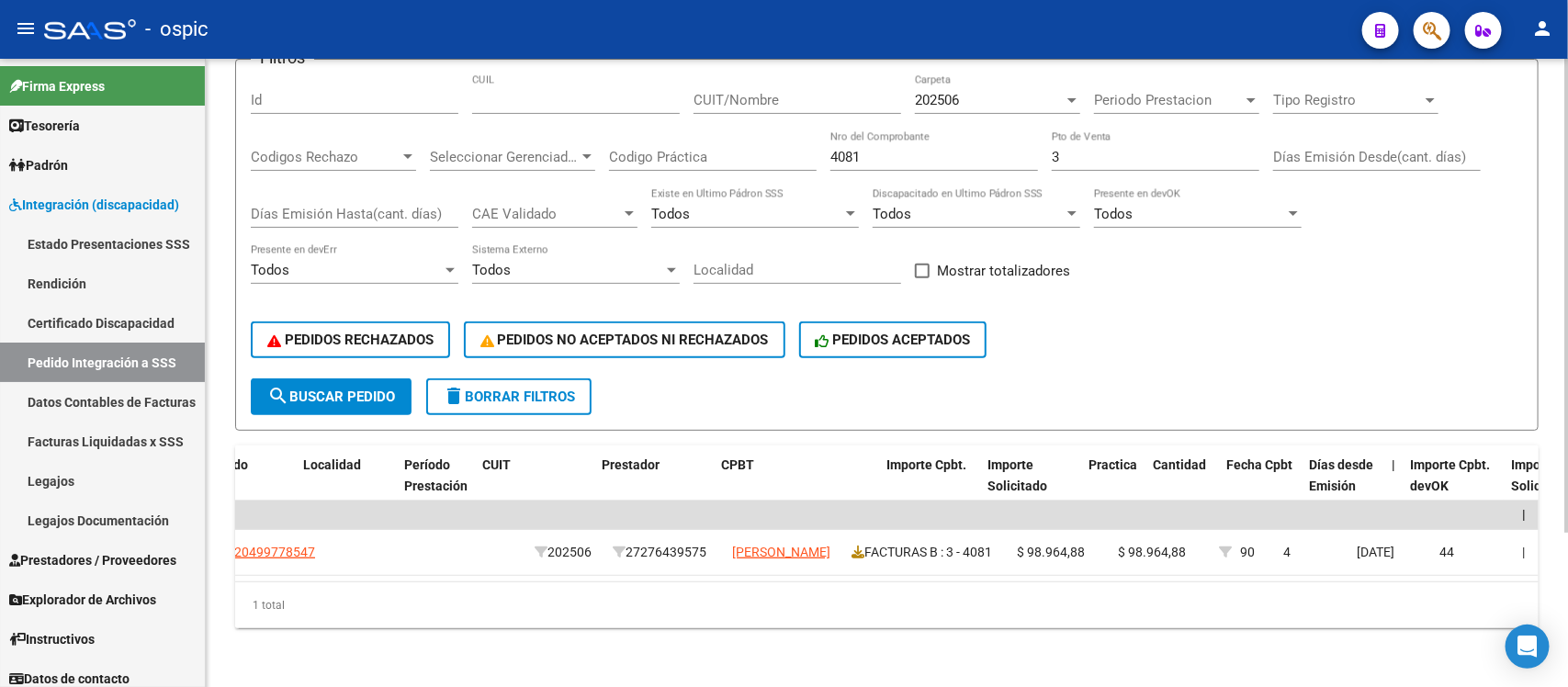
scroll to position [0, 617]
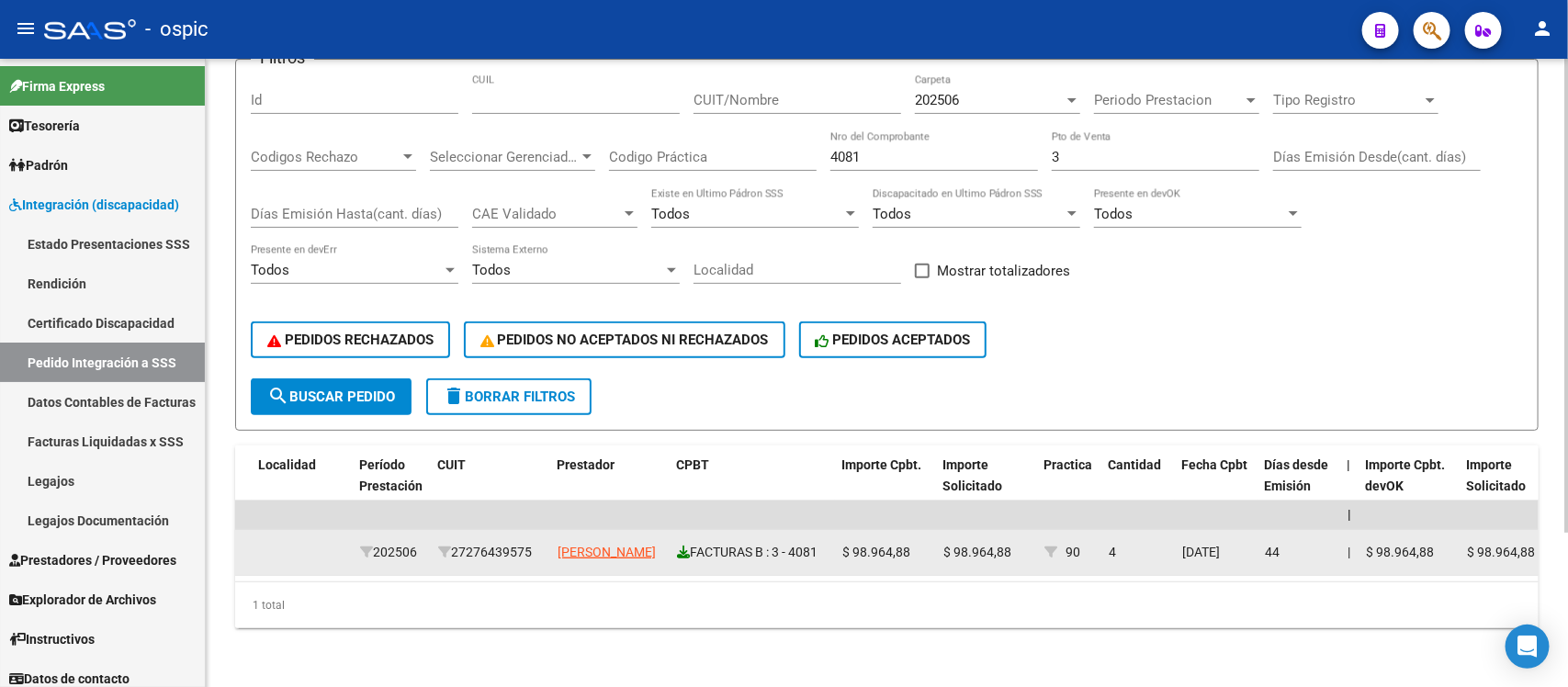
click at [685, 545] on icon at bounding box center [684, 552] width 13 height 13
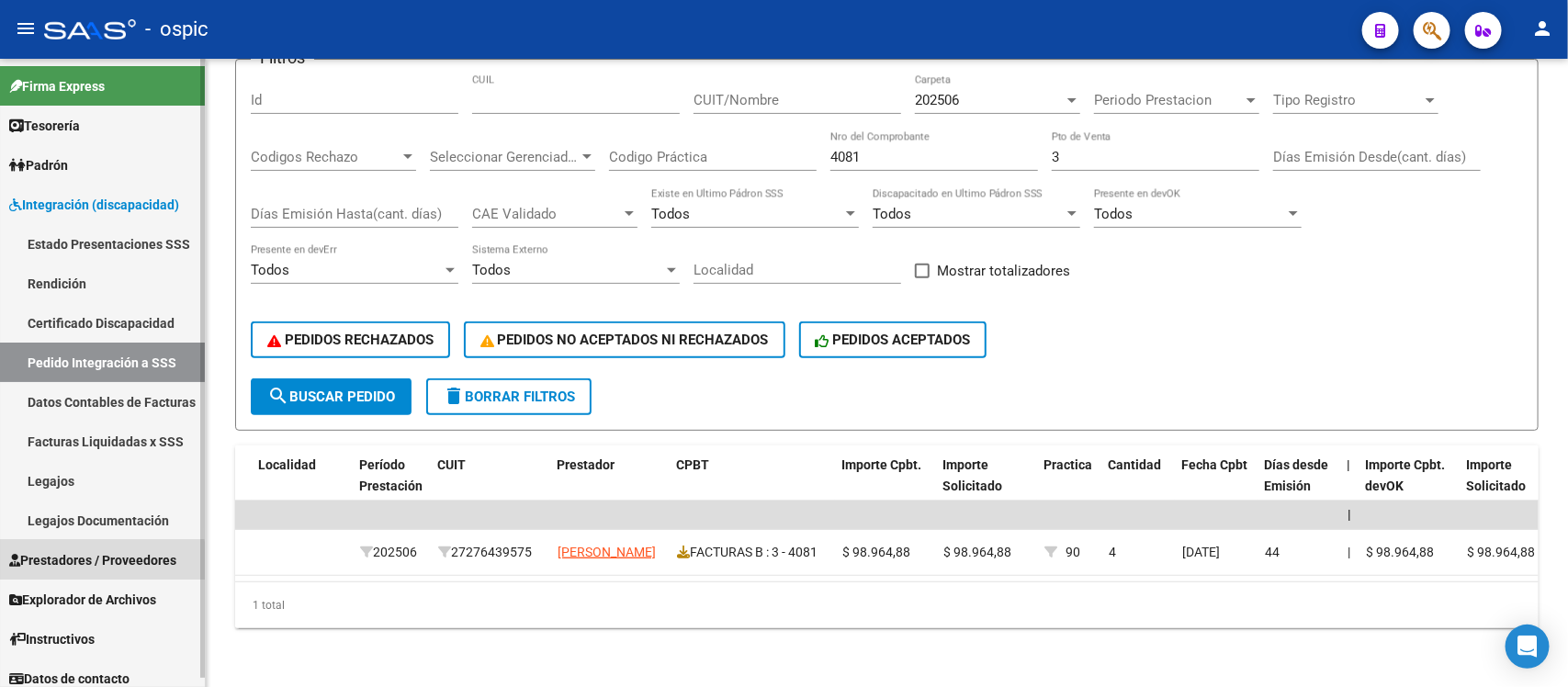
click at [89, 562] on span "Prestadores / Proveedores" at bounding box center [93, 560] width 167 height 21
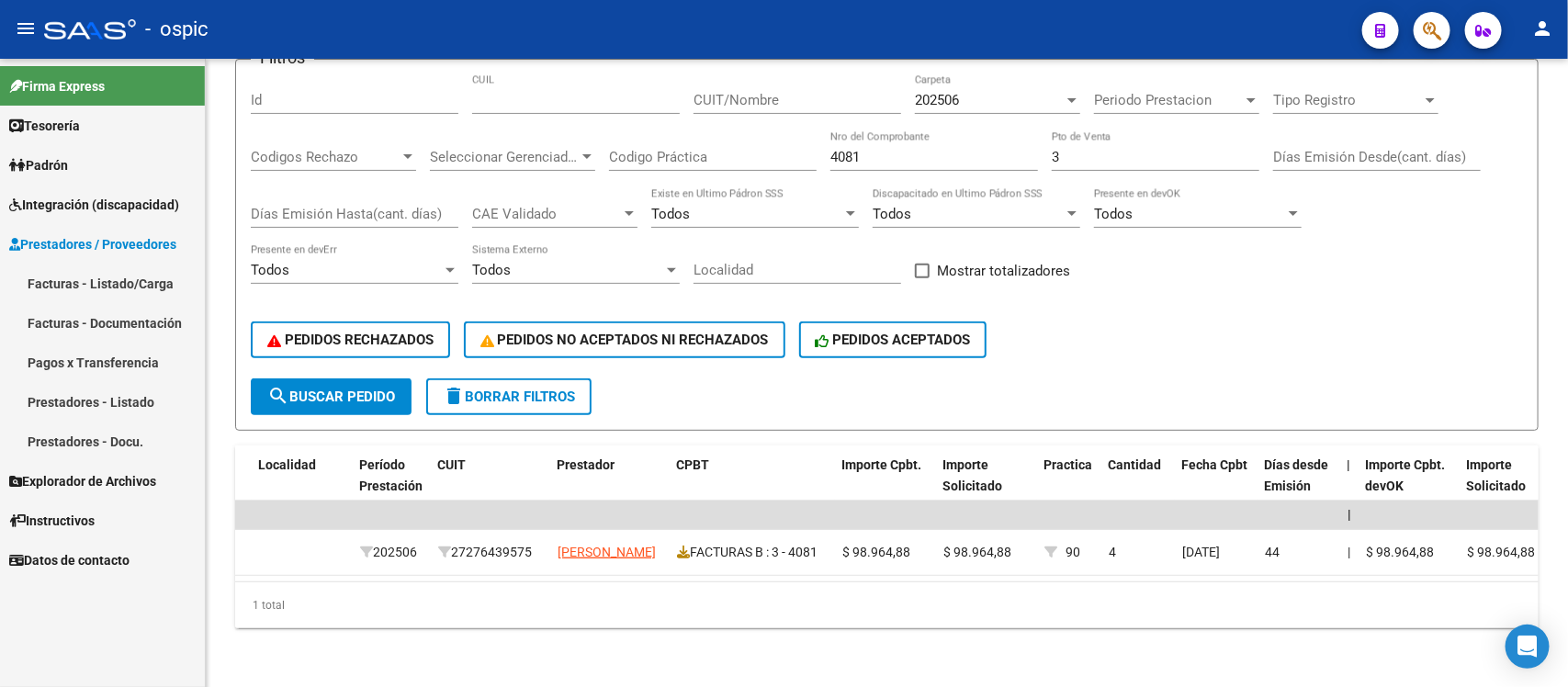
click at [90, 285] on link "Facturas - Listado/Carga" at bounding box center [102, 283] width 205 height 39
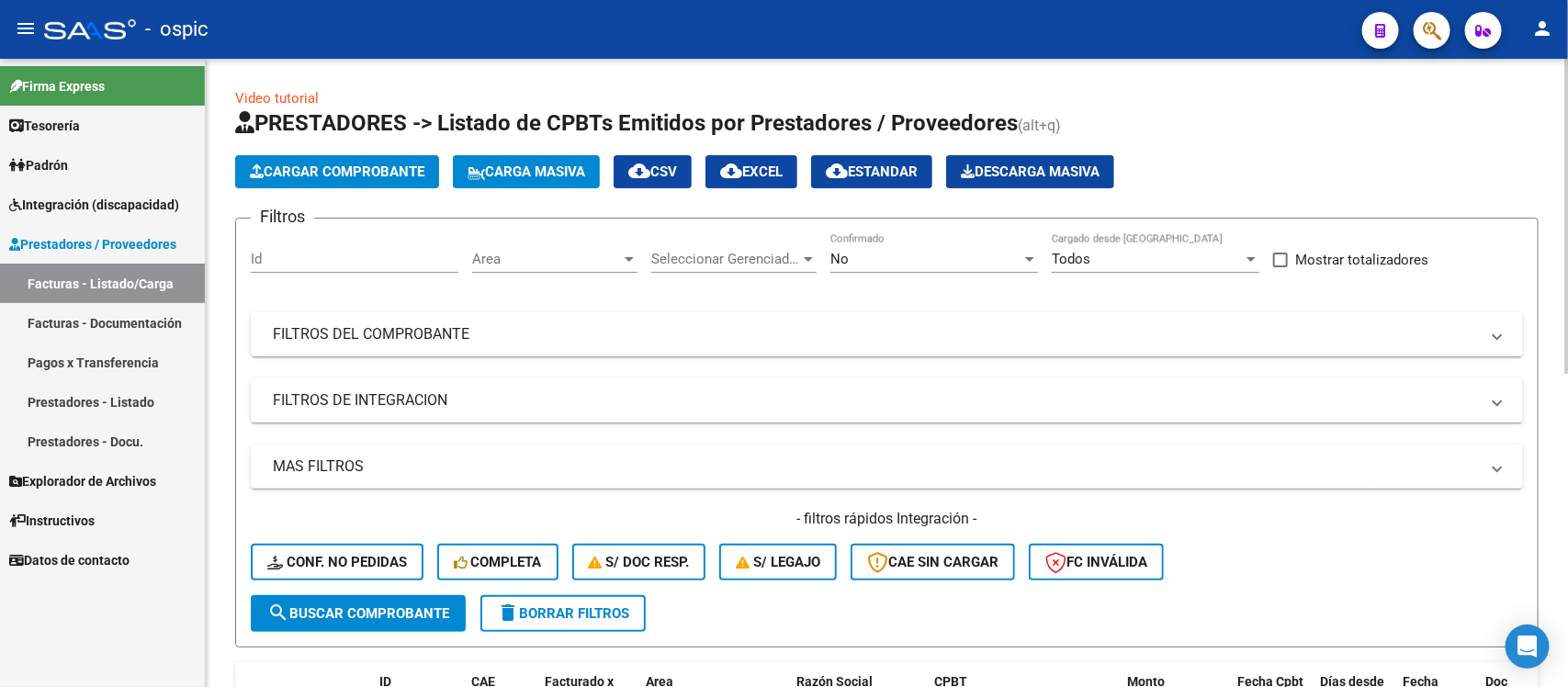
click at [1030, 253] on div at bounding box center [1030, 259] width 17 height 15
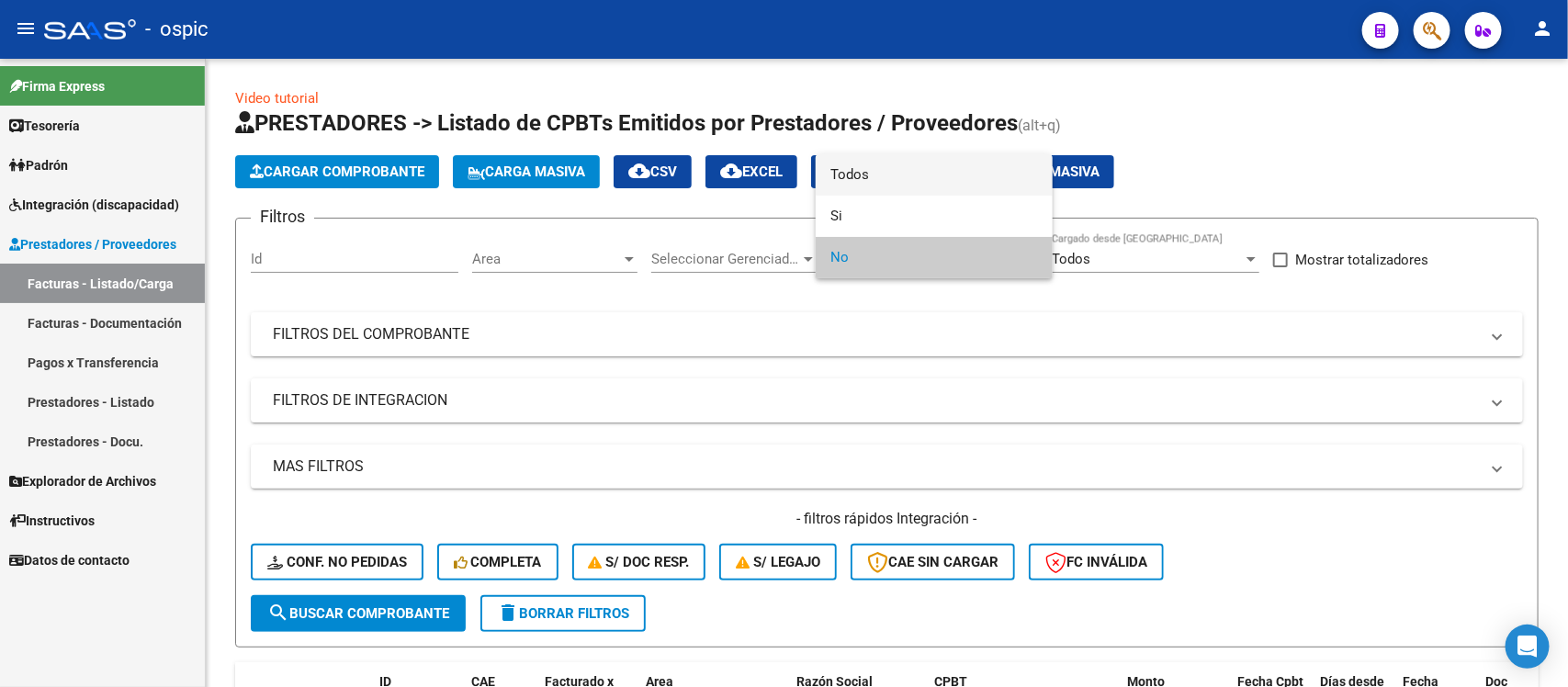
click at [894, 175] on span "Todos" at bounding box center [933, 175] width 208 height 41
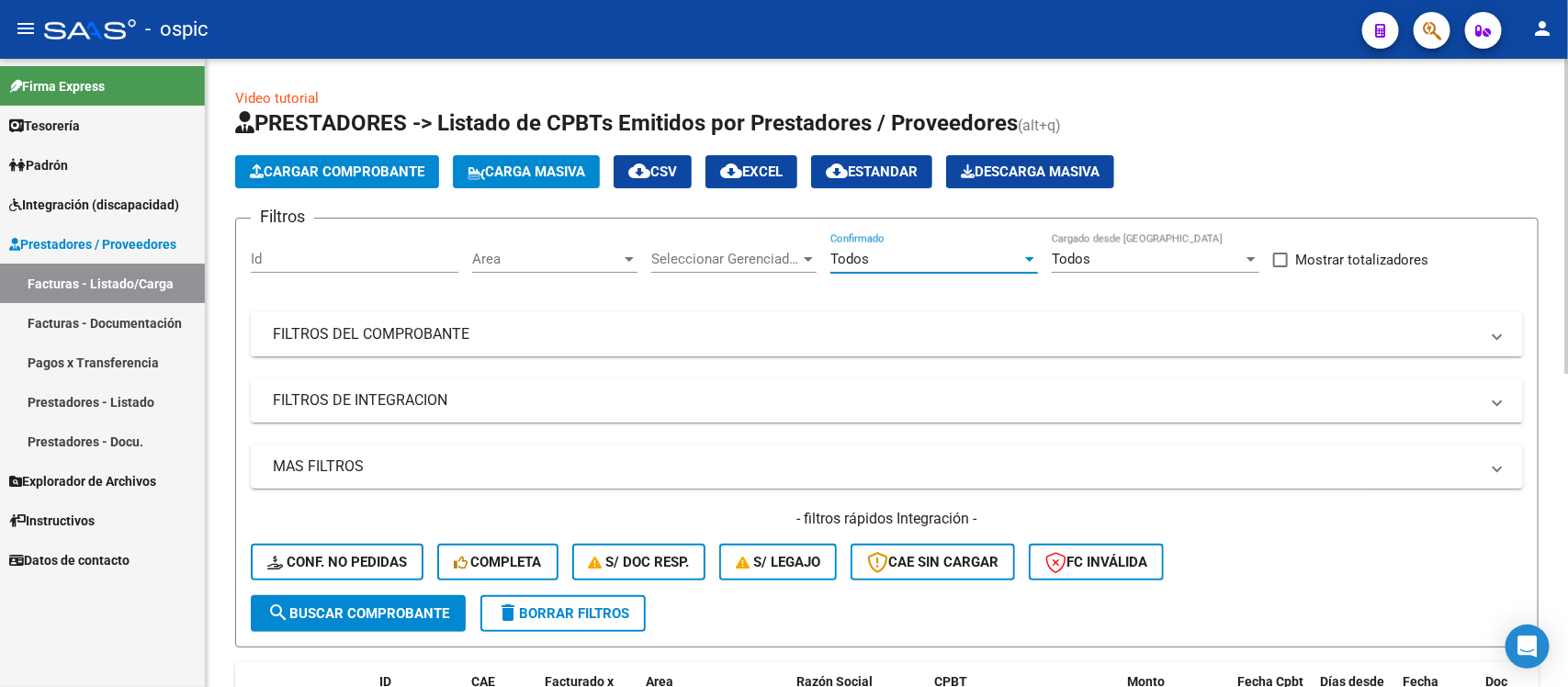
click at [368, 338] on mat-panel-title "FILTROS DEL COMPROBANTE" at bounding box center [876, 334] width 1207 height 21
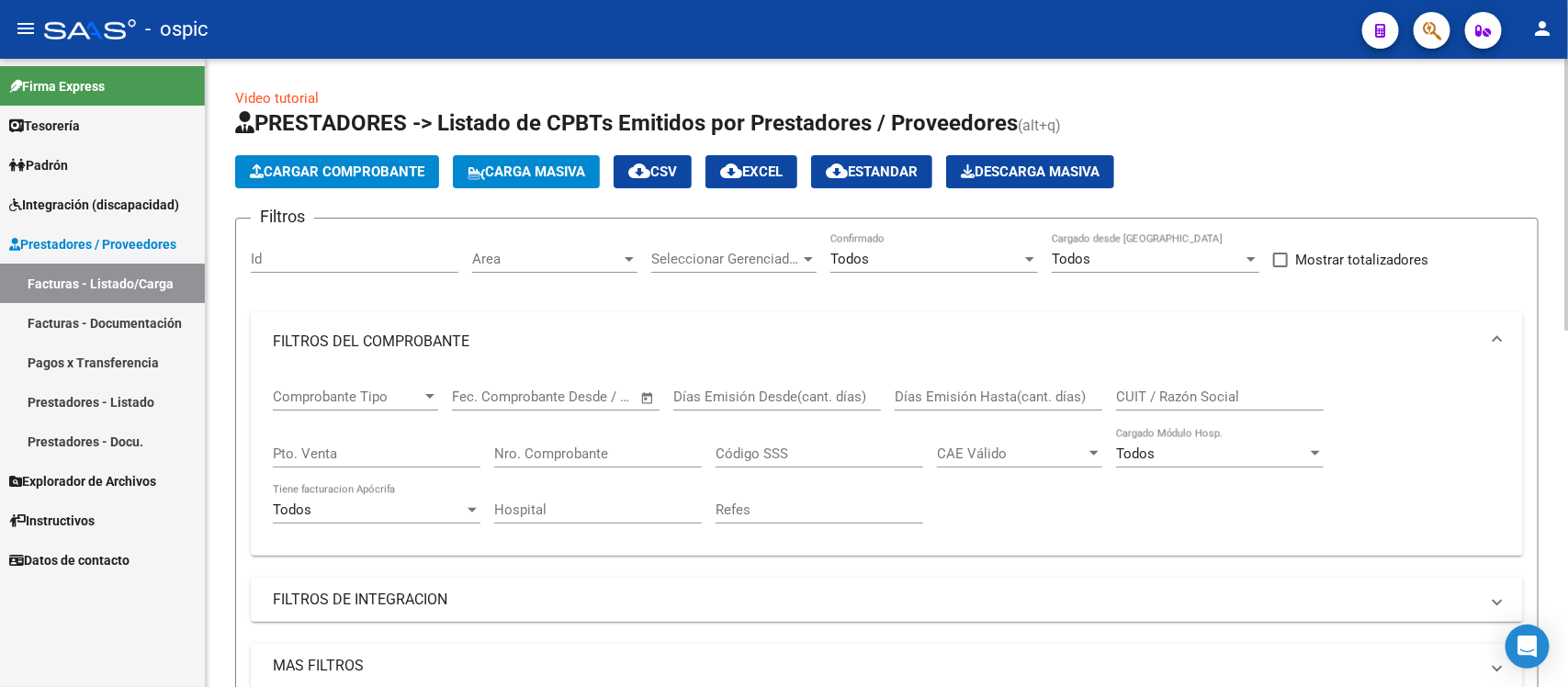
click at [572, 450] on input "Nro. Comprobante" at bounding box center [597, 453] width 208 height 17
type input "4081"
click at [323, 448] on input "Pto. Venta" at bounding box center [377, 453] width 208 height 17
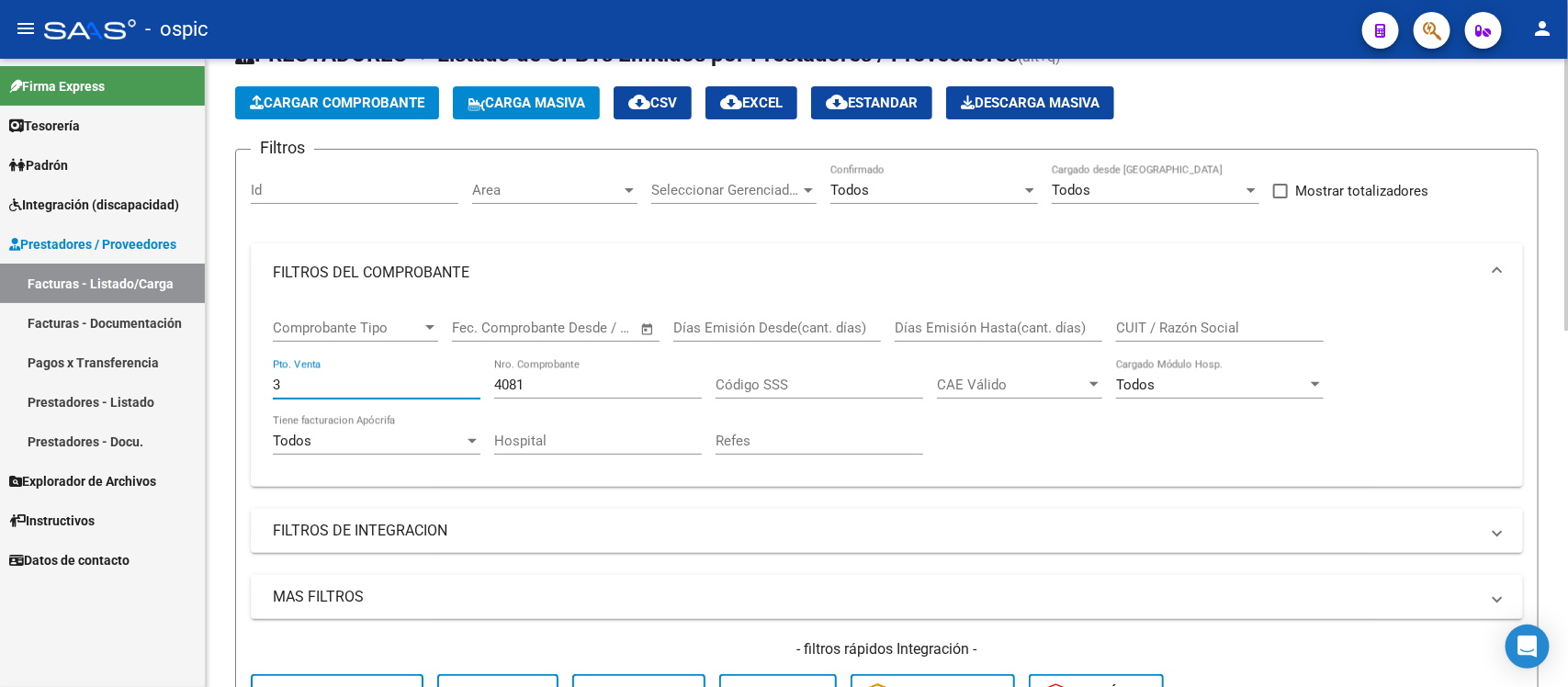
scroll to position [230, 0]
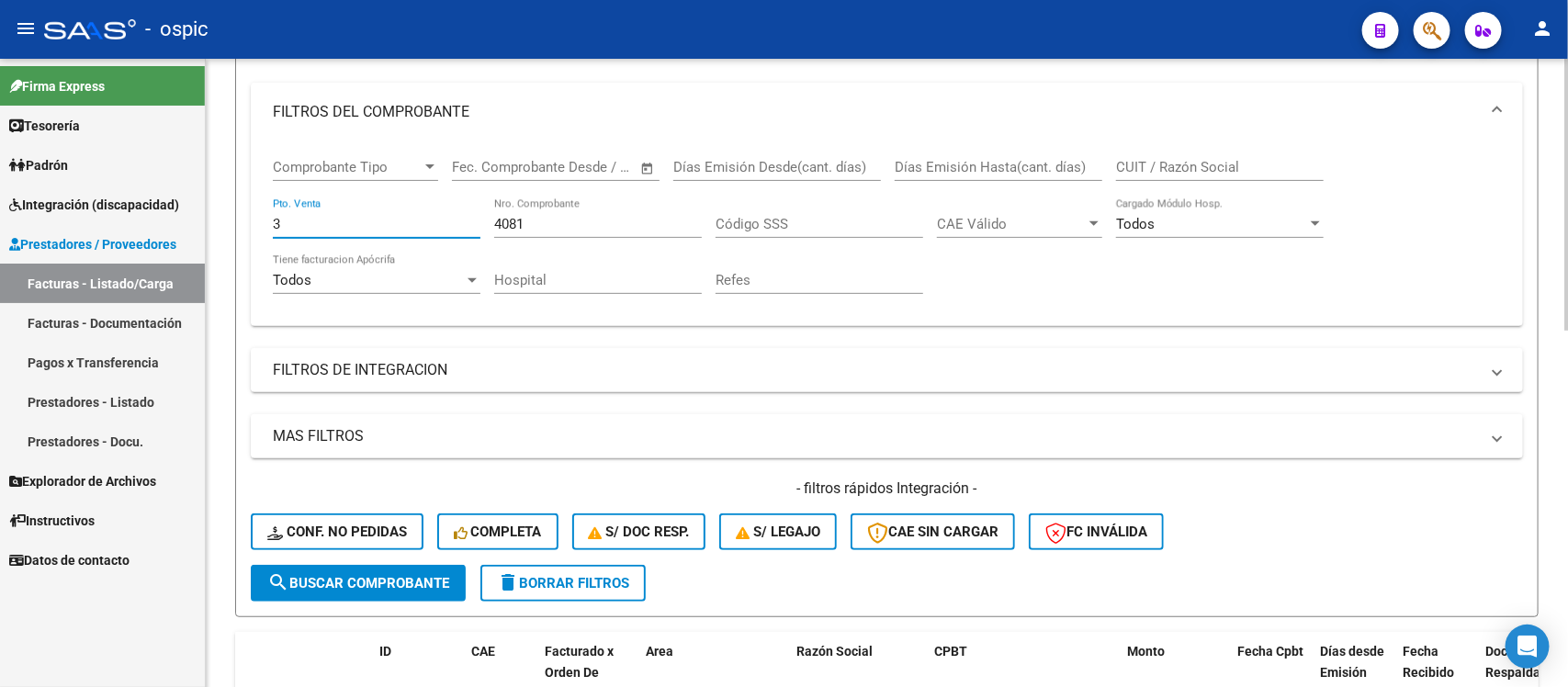
type input "3"
click at [346, 583] on span "search Buscar Comprobante" at bounding box center [359, 583] width 182 height 17
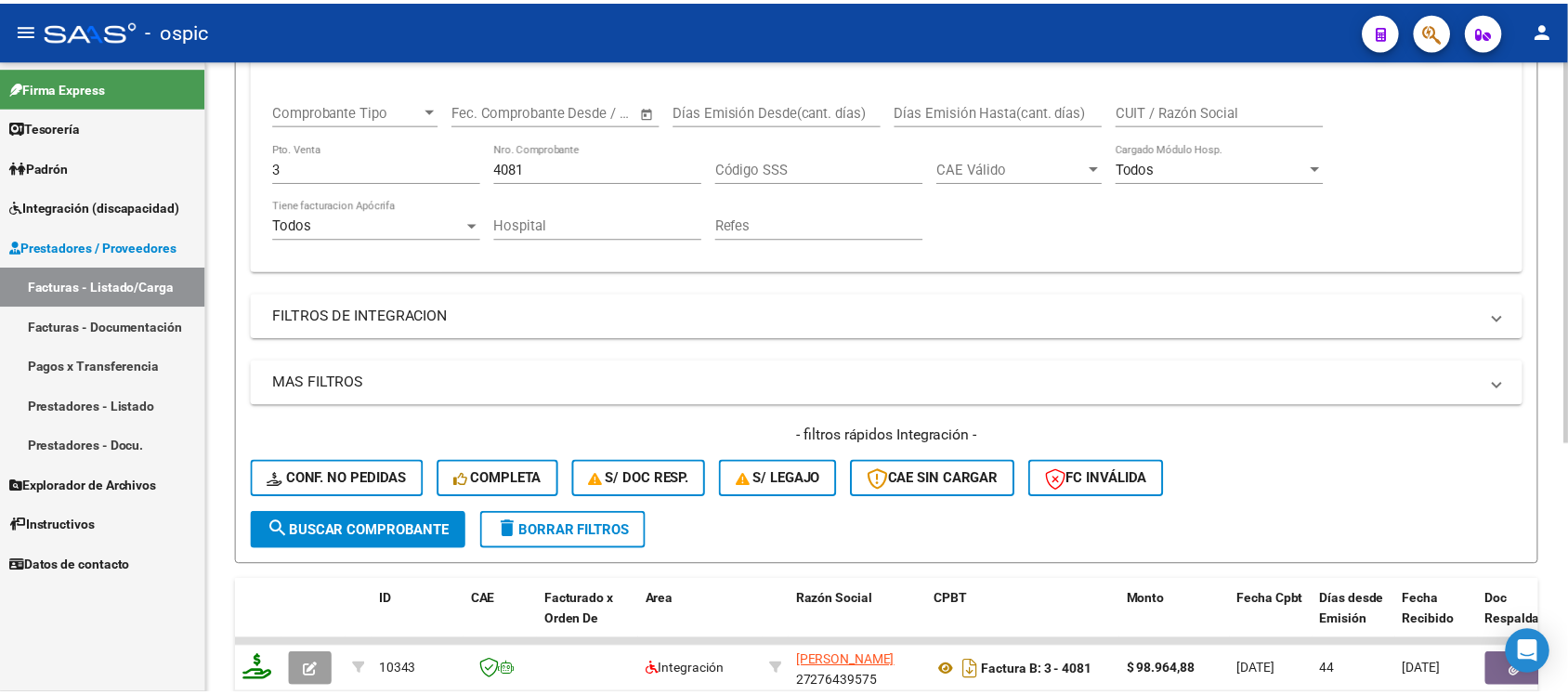
scroll to position [415, 0]
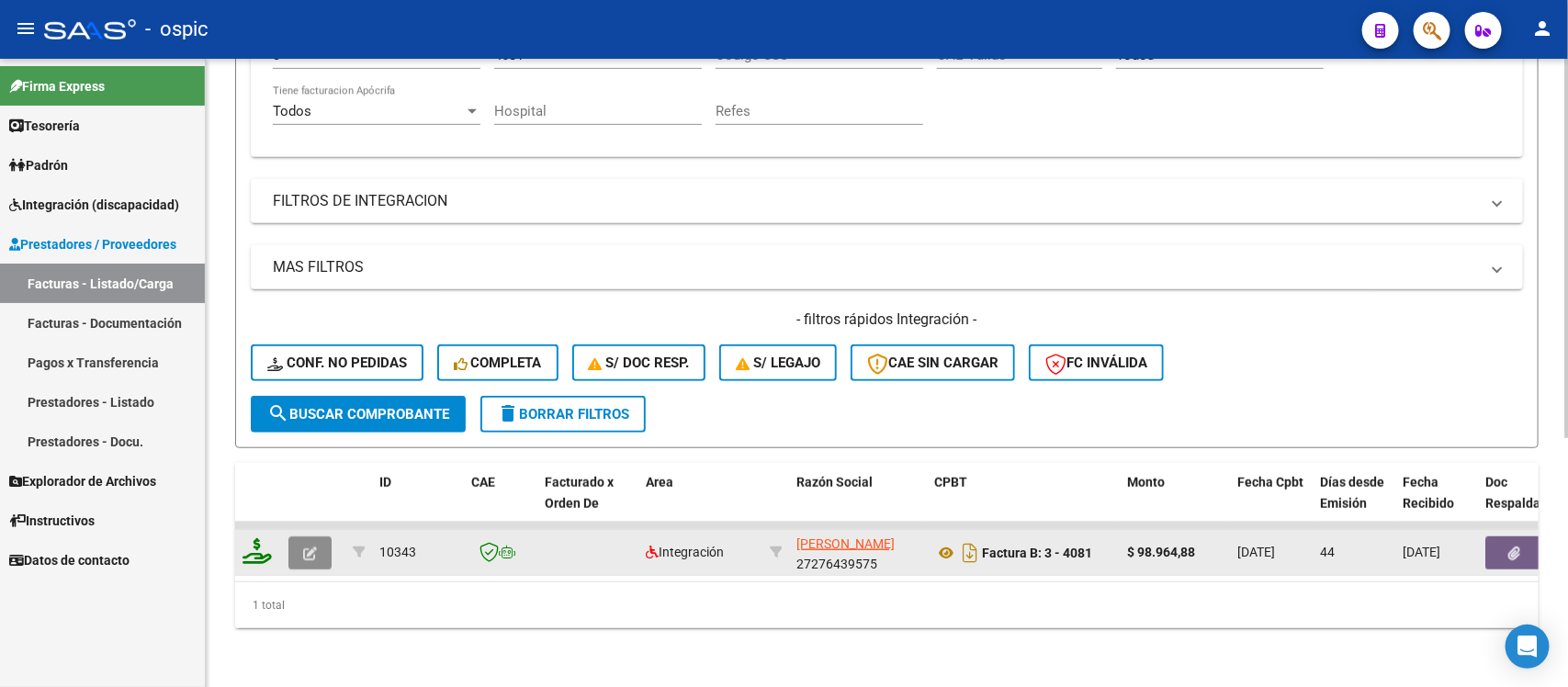
click at [310, 546] on icon "button" at bounding box center [310, 553] width 14 height 14
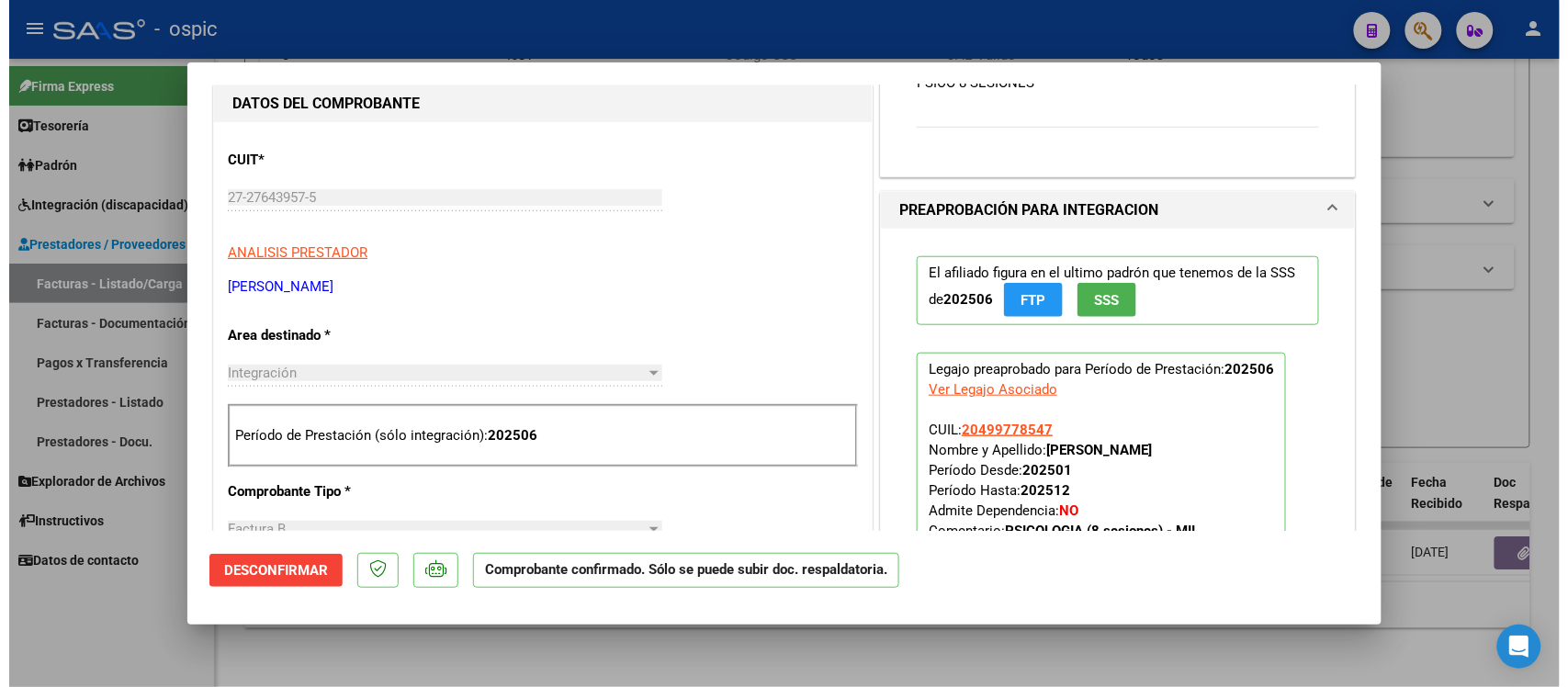
scroll to position [459, 0]
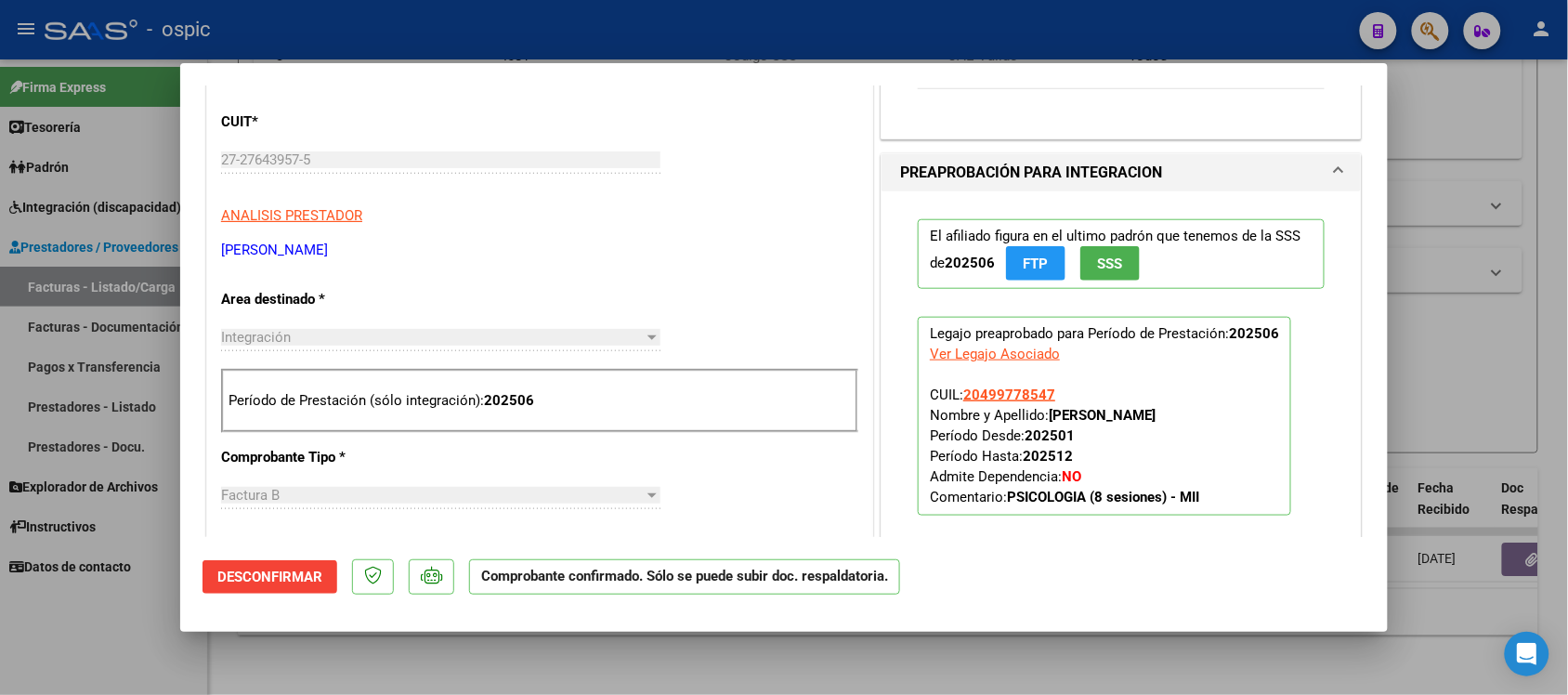
click at [126, 145] on div at bounding box center [784, 348] width 1568 height 695
type input "$ 0,00"
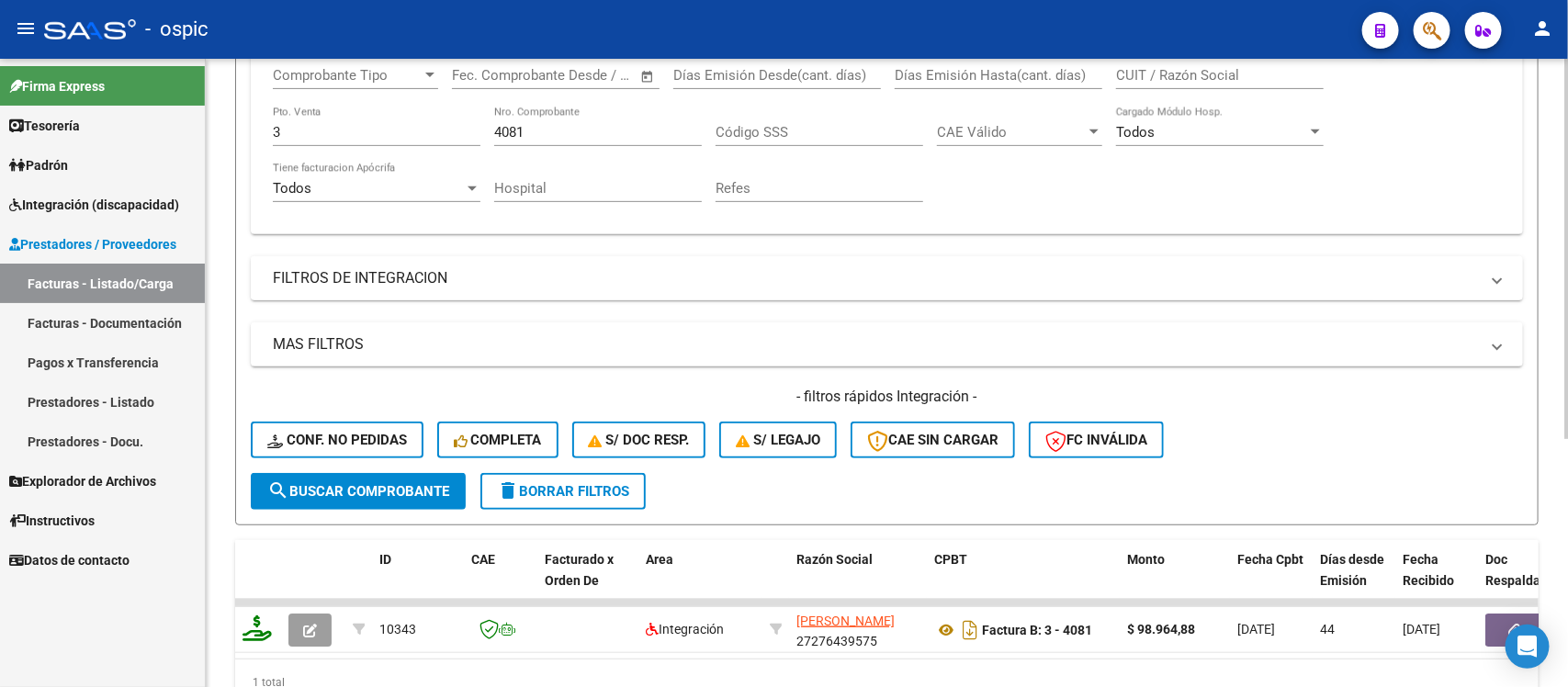
scroll to position [181, 0]
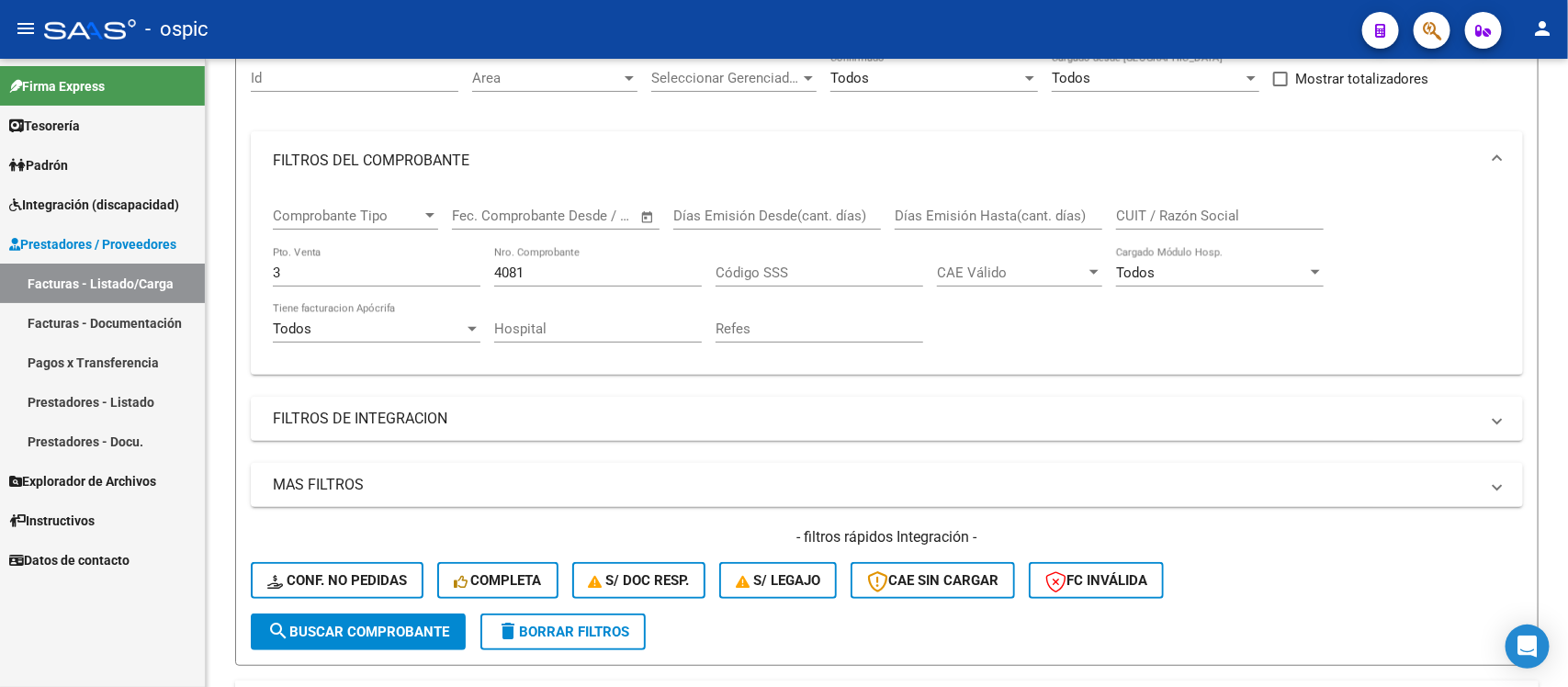
click at [88, 206] on span "Integración (discapacidad)" at bounding box center [94, 205] width 170 height 21
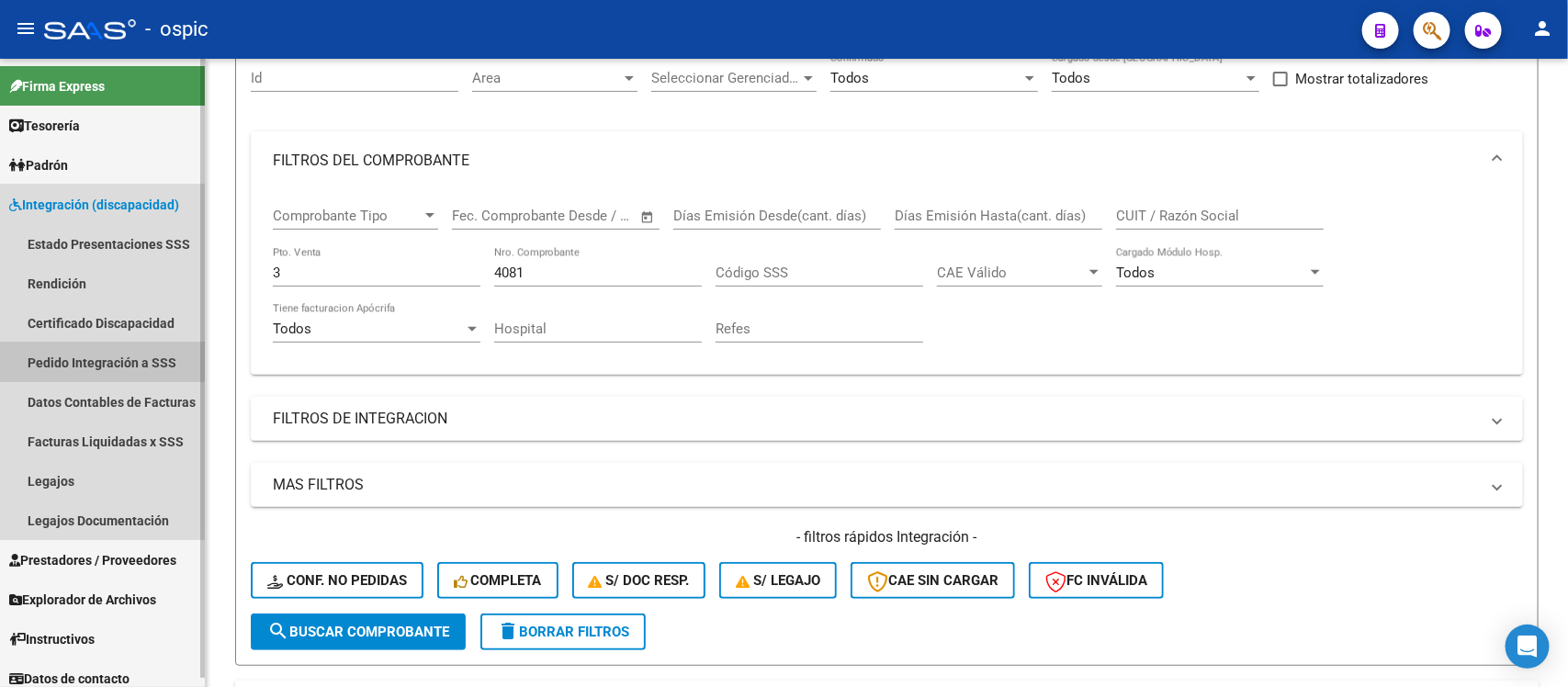
click at [87, 355] on link "Pedido Integración a SSS" at bounding box center [102, 362] width 205 height 39
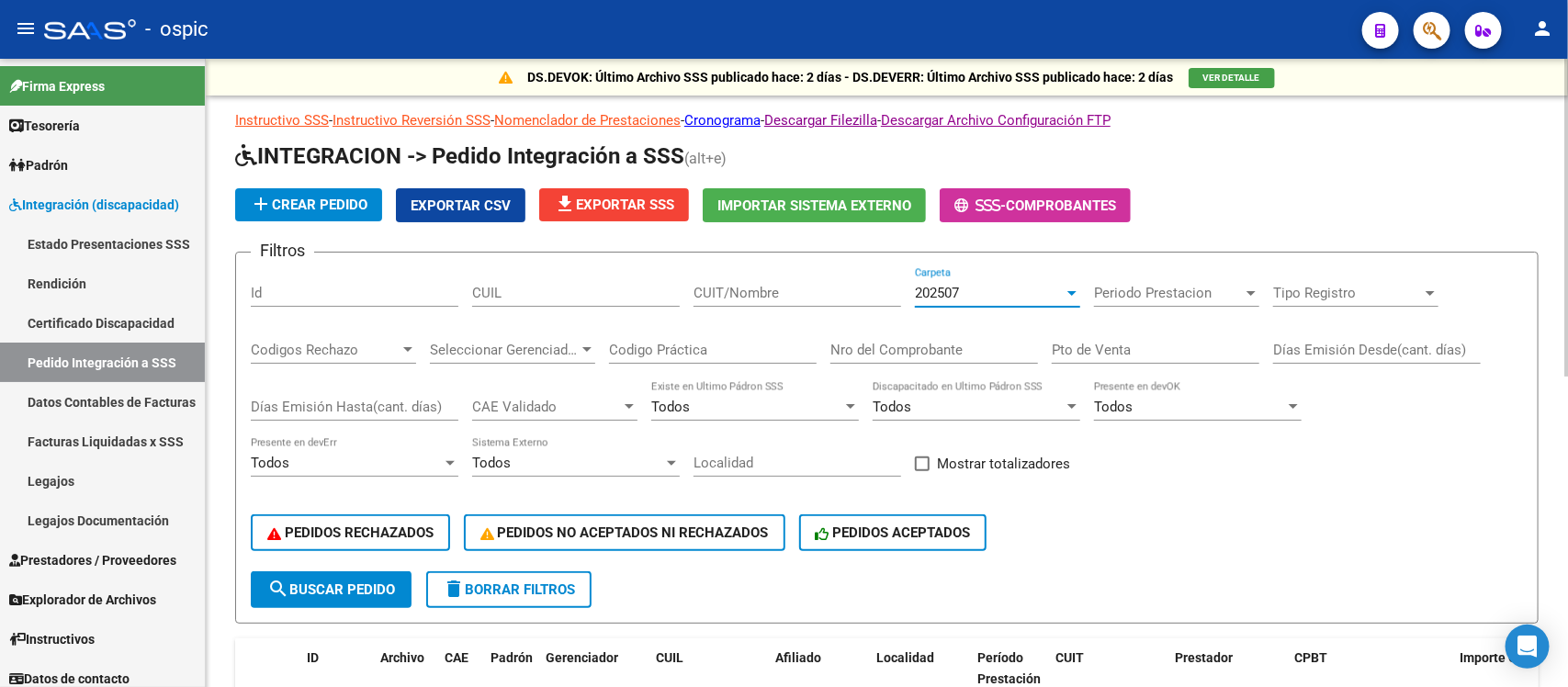
click at [1068, 291] on div at bounding box center [1072, 293] width 9 height 5
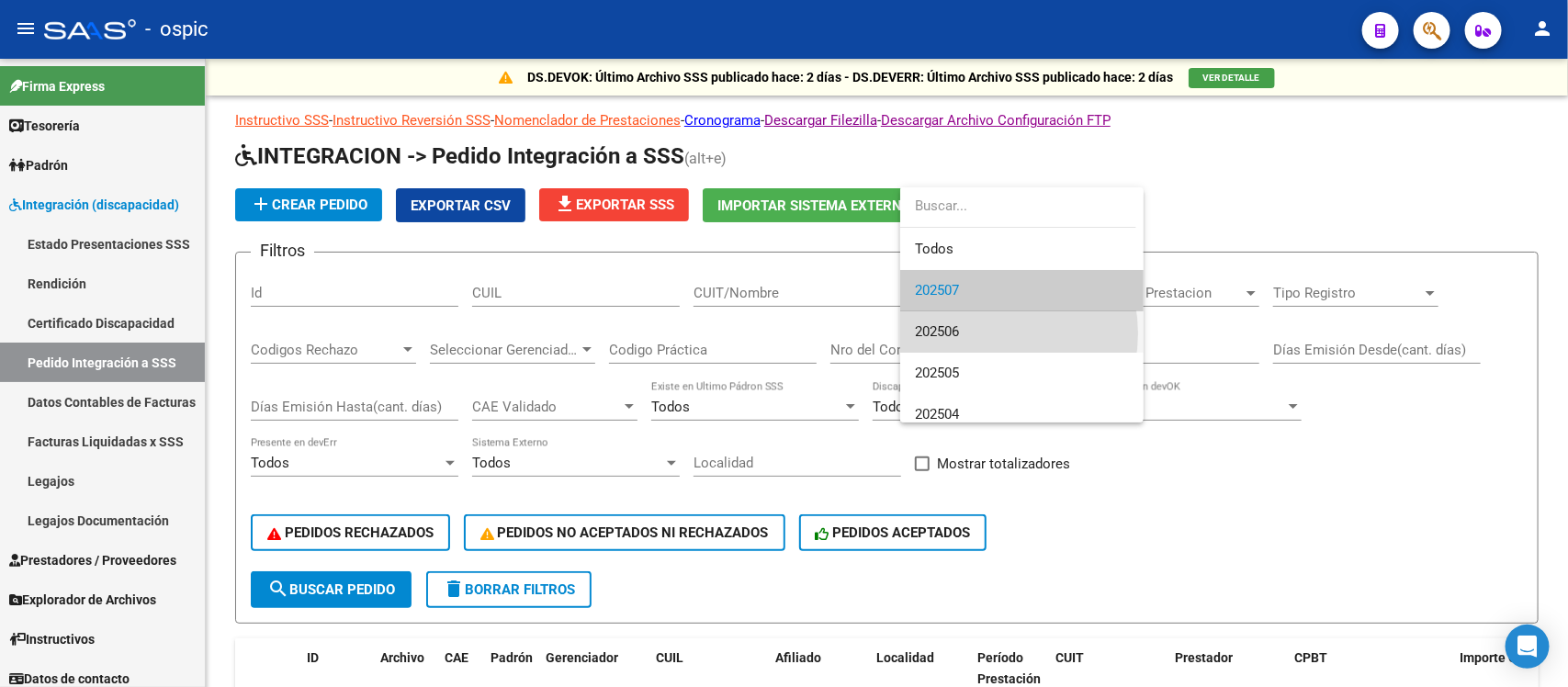
click at [981, 333] on span "202506" at bounding box center [1022, 332] width 214 height 41
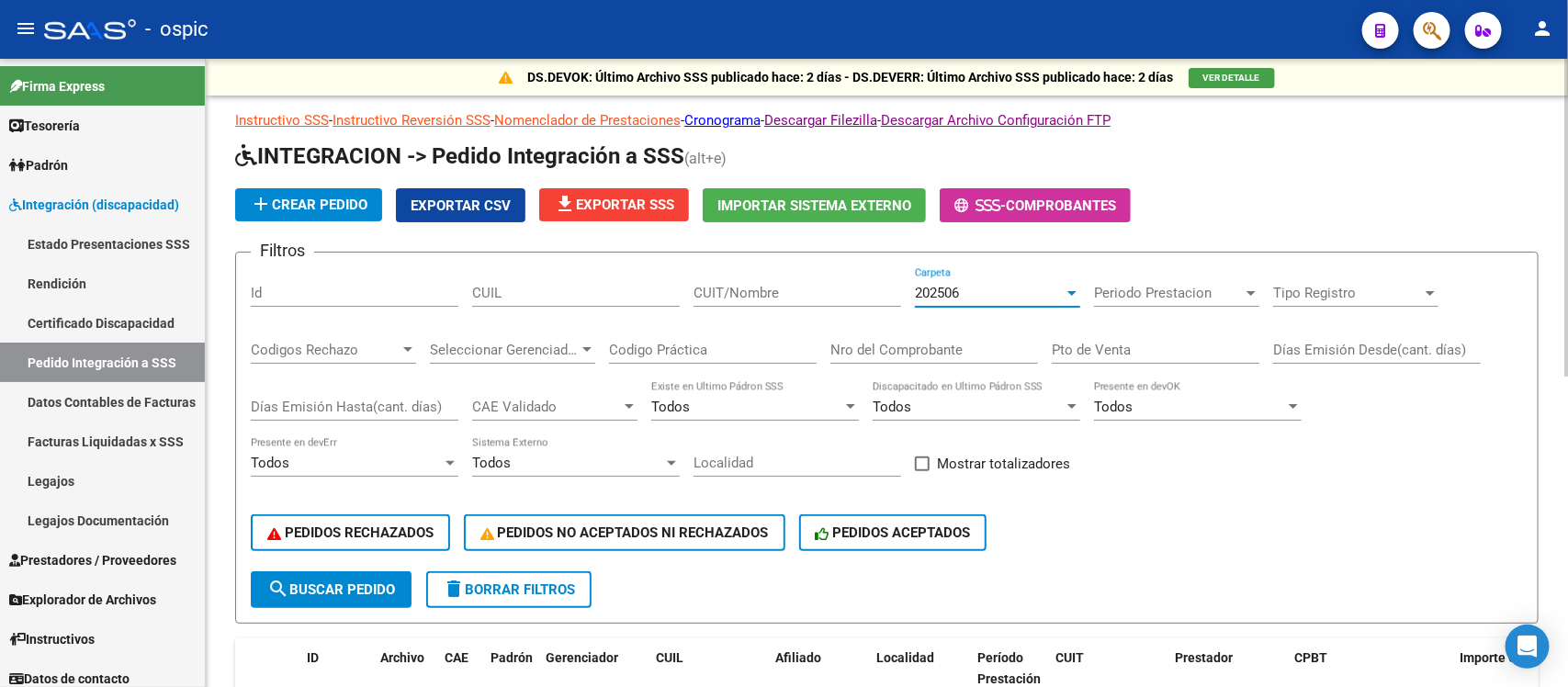
click at [538, 296] on input "CUIL" at bounding box center [576, 293] width 208 height 17
click at [576, 284] on input "CUIL" at bounding box center [576, 293] width 208 height 17
paste input "20569635153"
type input "20569635153"
click at [369, 581] on span "search Buscar Pedido" at bounding box center [331, 589] width 128 height 17
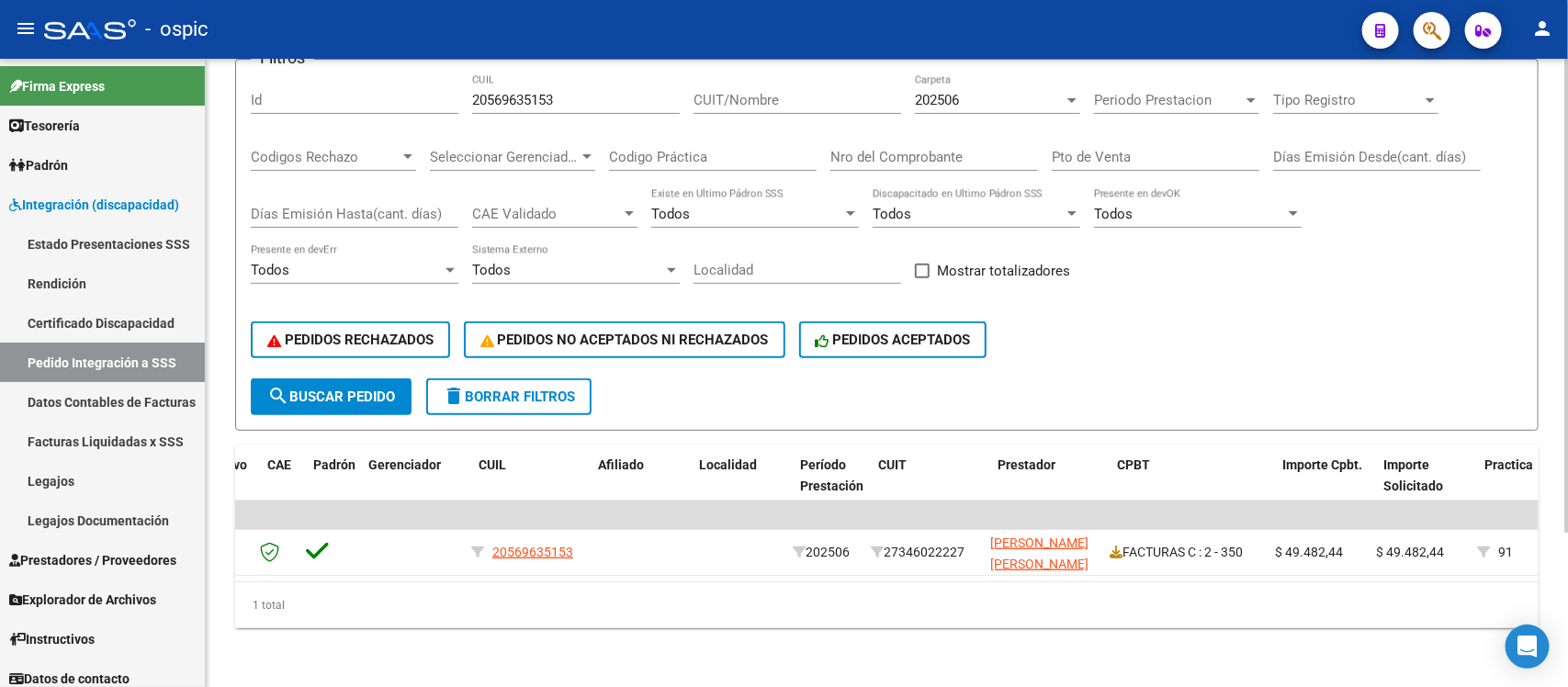
scroll to position [0, 175]
